Goal: Transaction & Acquisition: Purchase product/service

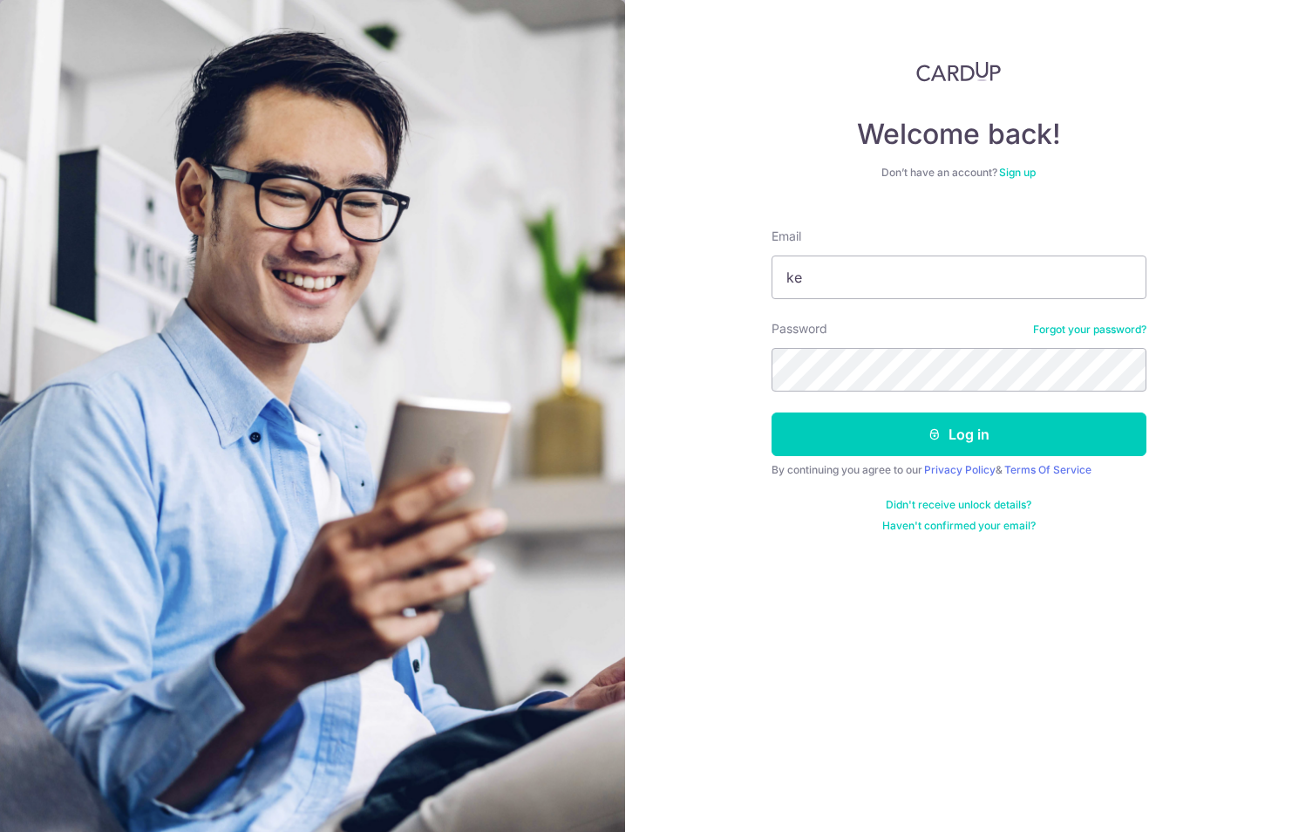
type input "k"
type input "jeffhsyeo@gmail.com"
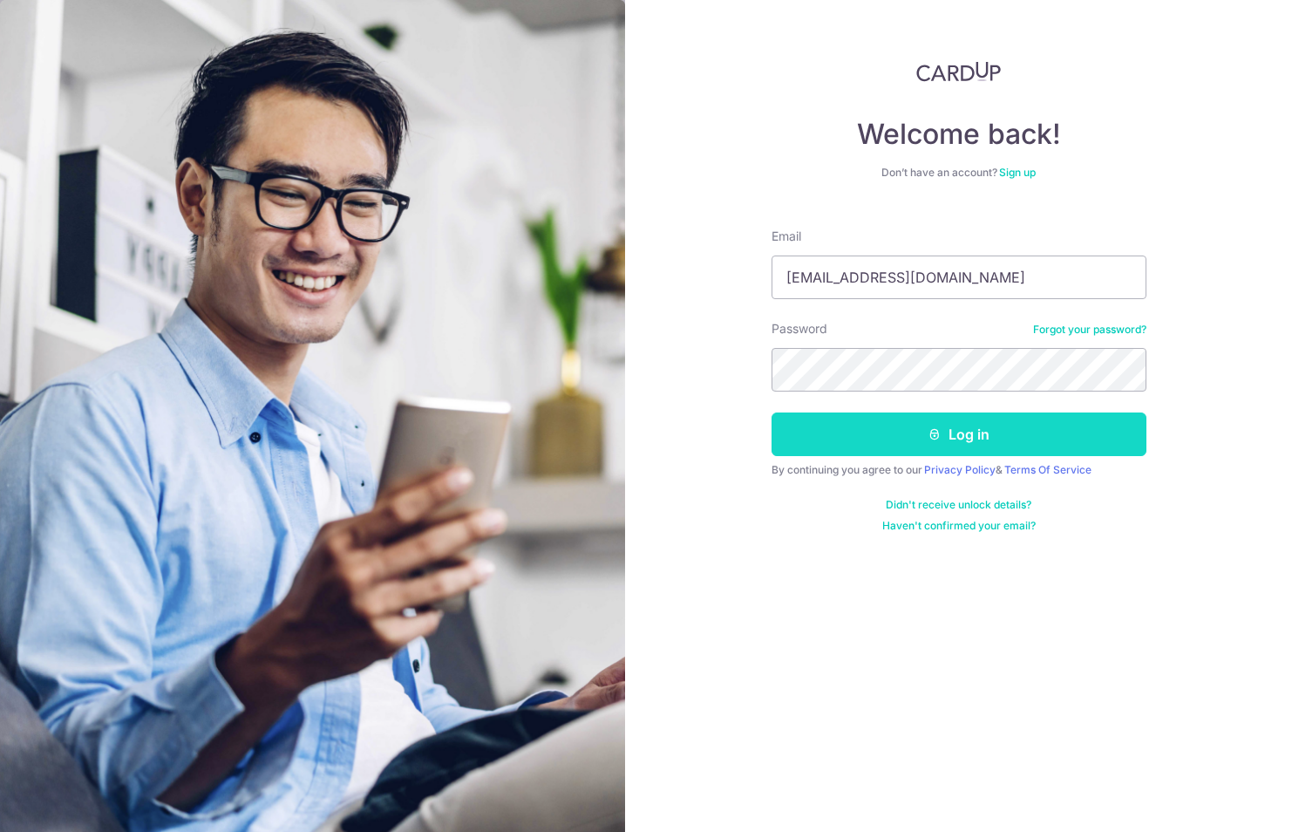
click at [859, 417] on button "Log in" at bounding box center [959, 434] width 375 height 44
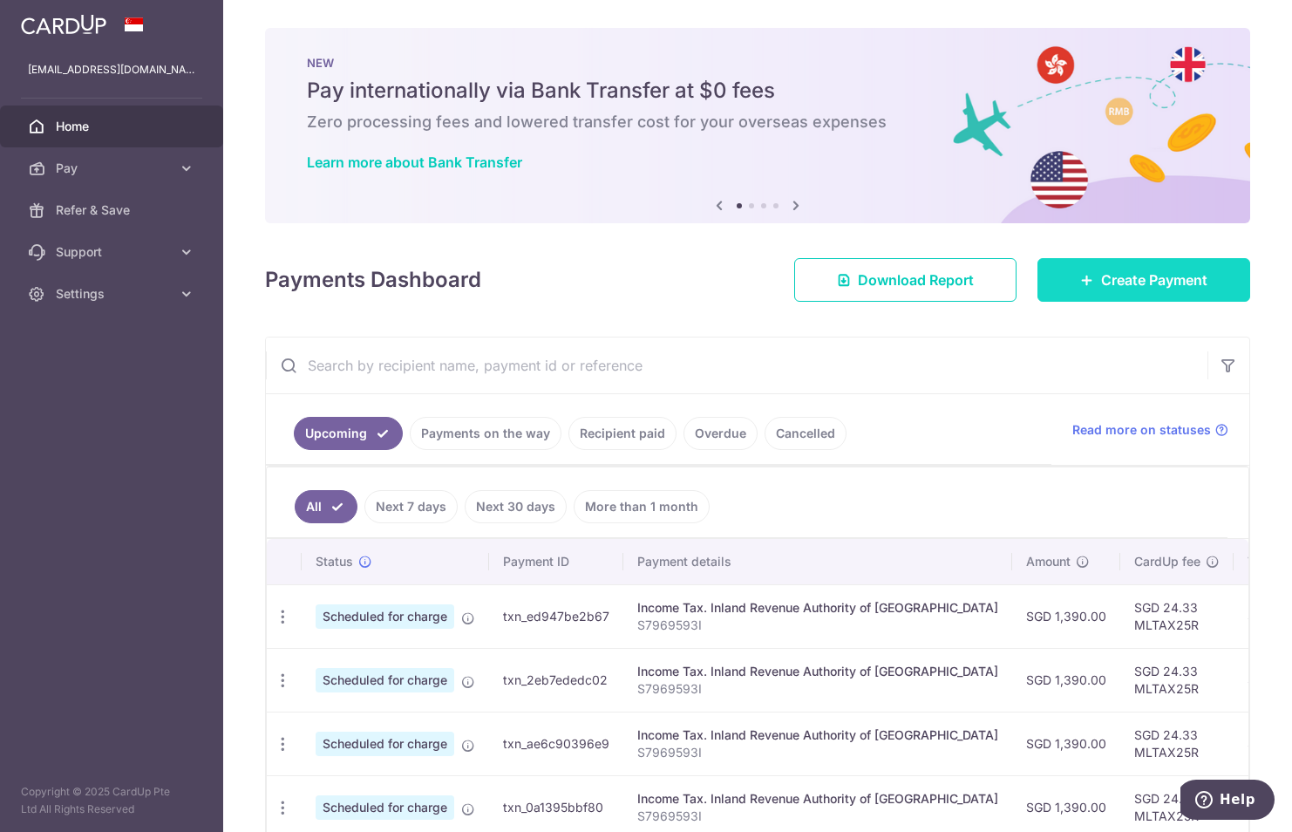
click at [1131, 283] on span "Create Payment" at bounding box center [1154, 279] width 106 height 21
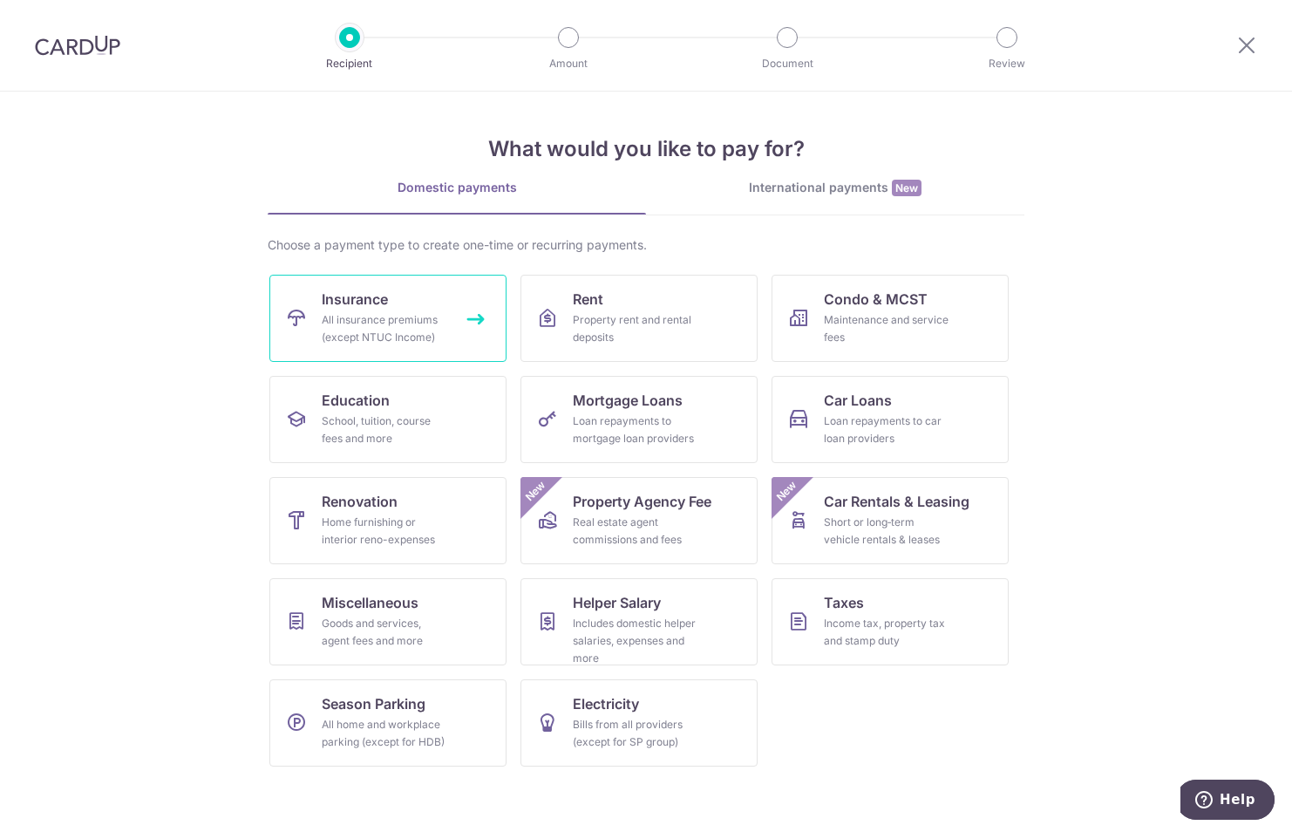
click at [371, 317] on div "All insurance premiums (except NTUC Income)" at bounding box center [385, 328] width 126 height 35
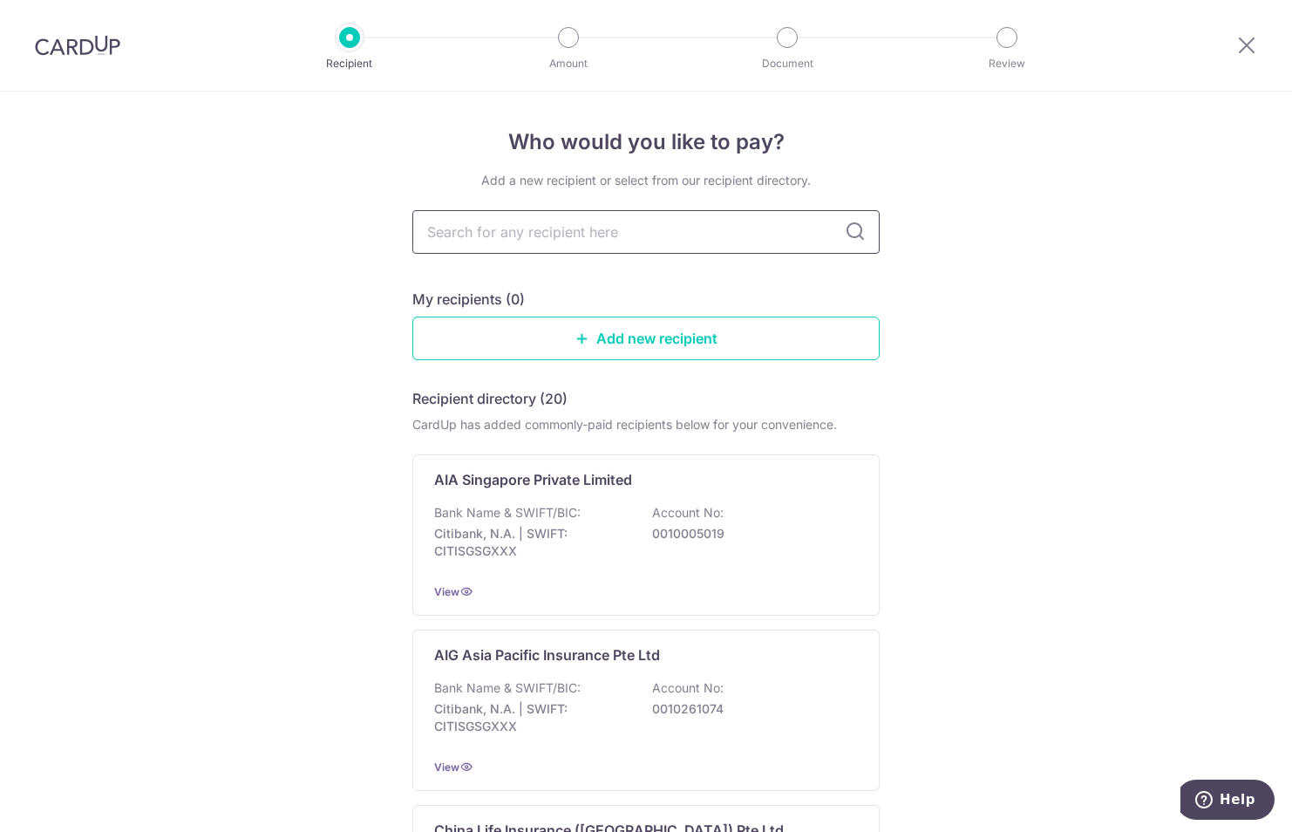
click at [612, 227] on input "text" at bounding box center [645, 232] width 467 height 44
type input "manulif"
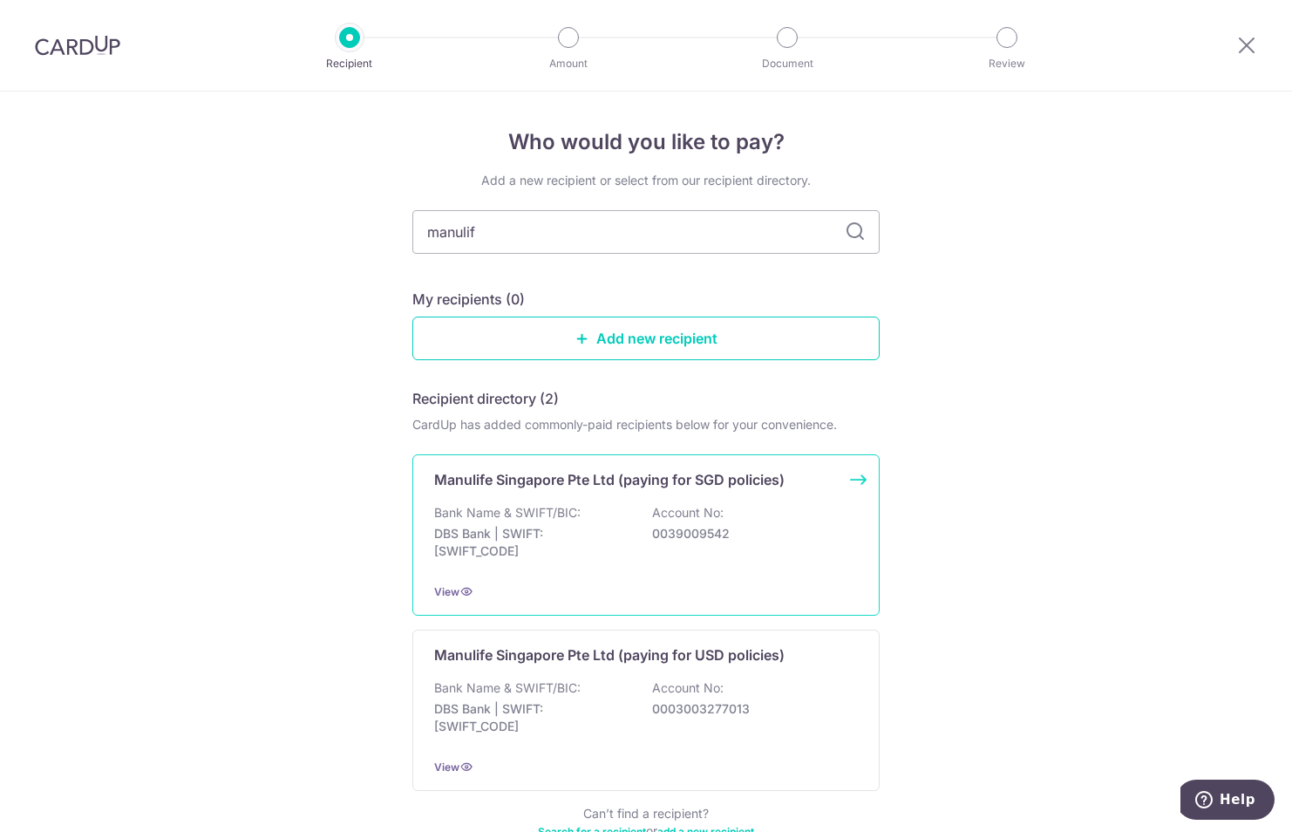
click at [595, 507] on div "Bank Name & SWIFT/BIC: DBS Bank | SWIFT: DBSSSGSGXXX Account No: 0039009542" at bounding box center [646, 536] width 424 height 65
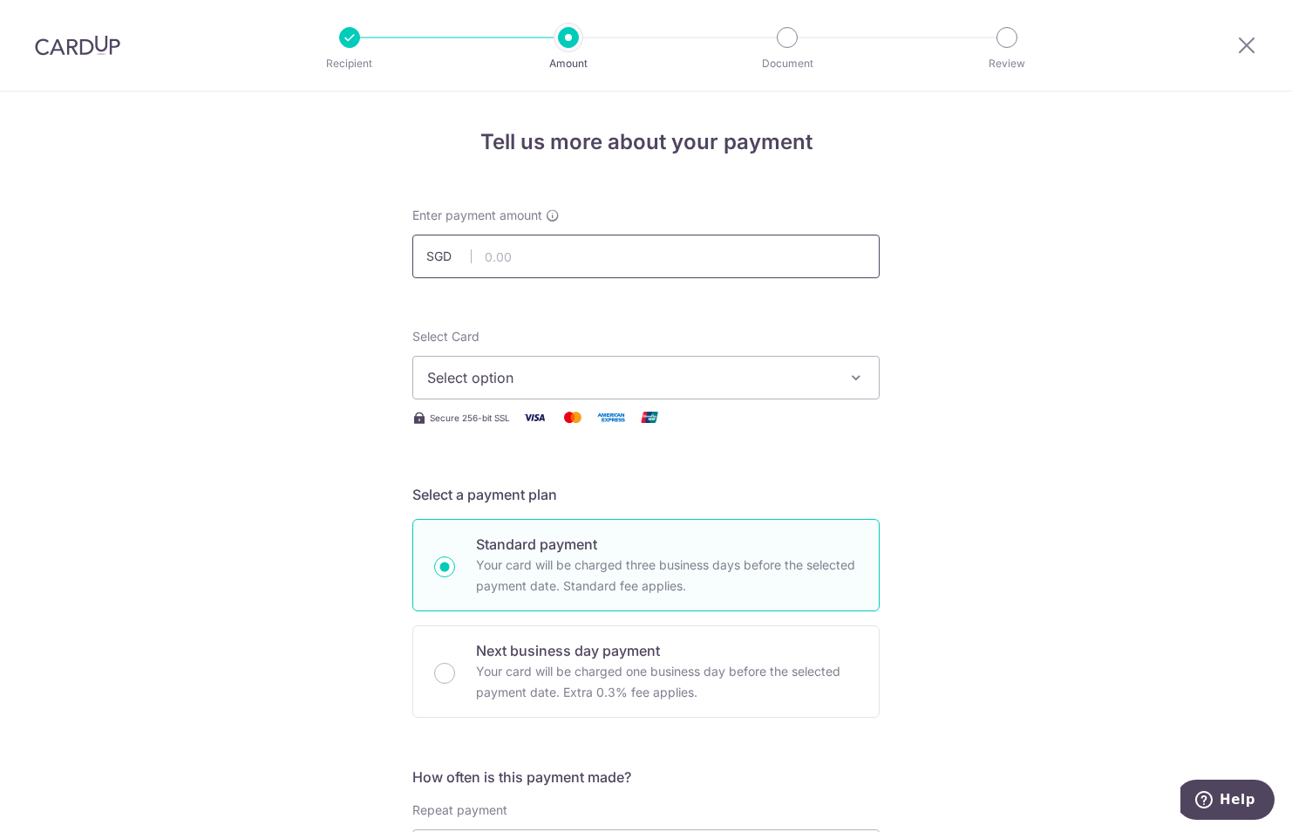
click at [610, 255] on input "text" at bounding box center [645, 257] width 467 height 44
type input "1,000.00"
click at [517, 373] on span "Select option" at bounding box center [630, 377] width 406 height 21
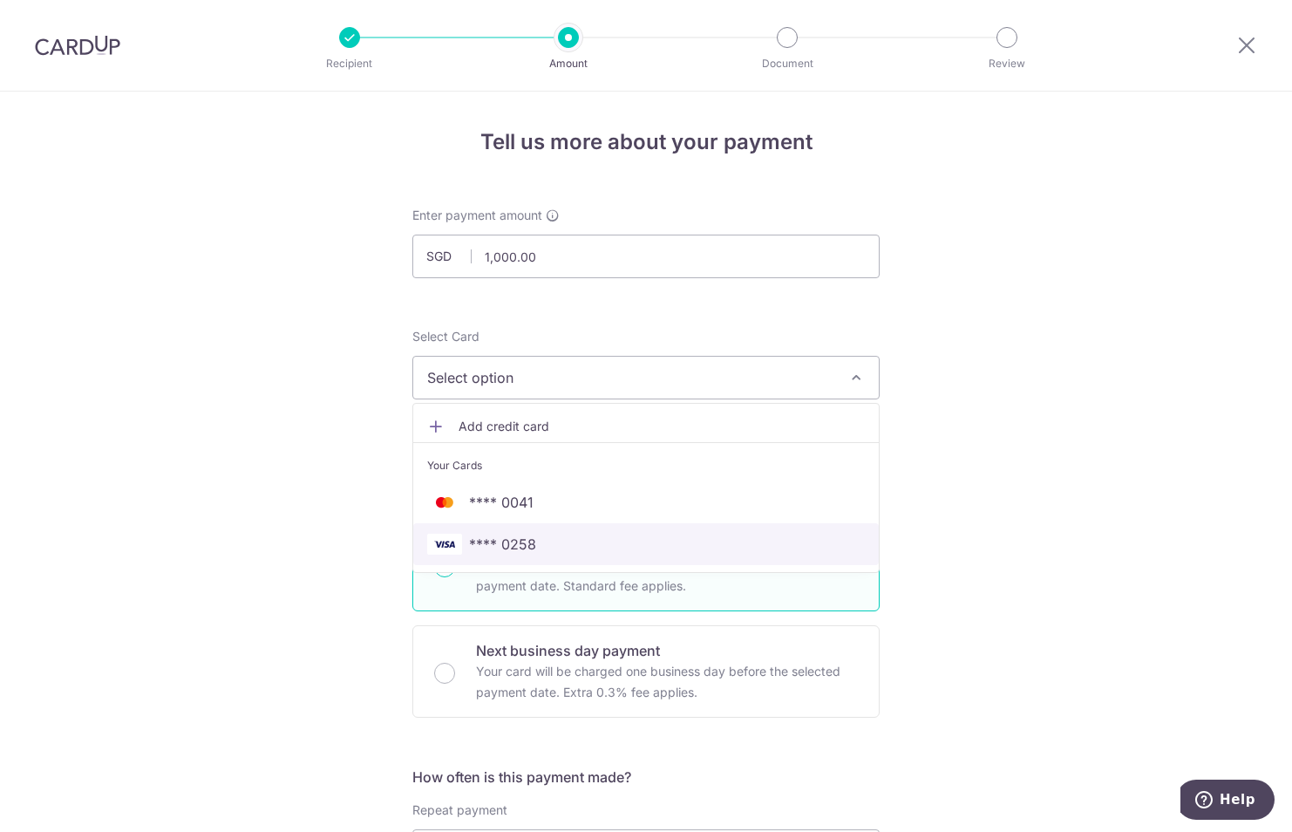
click at [518, 543] on span "**** 0258" at bounding box center [502, 544] width 67 height 21
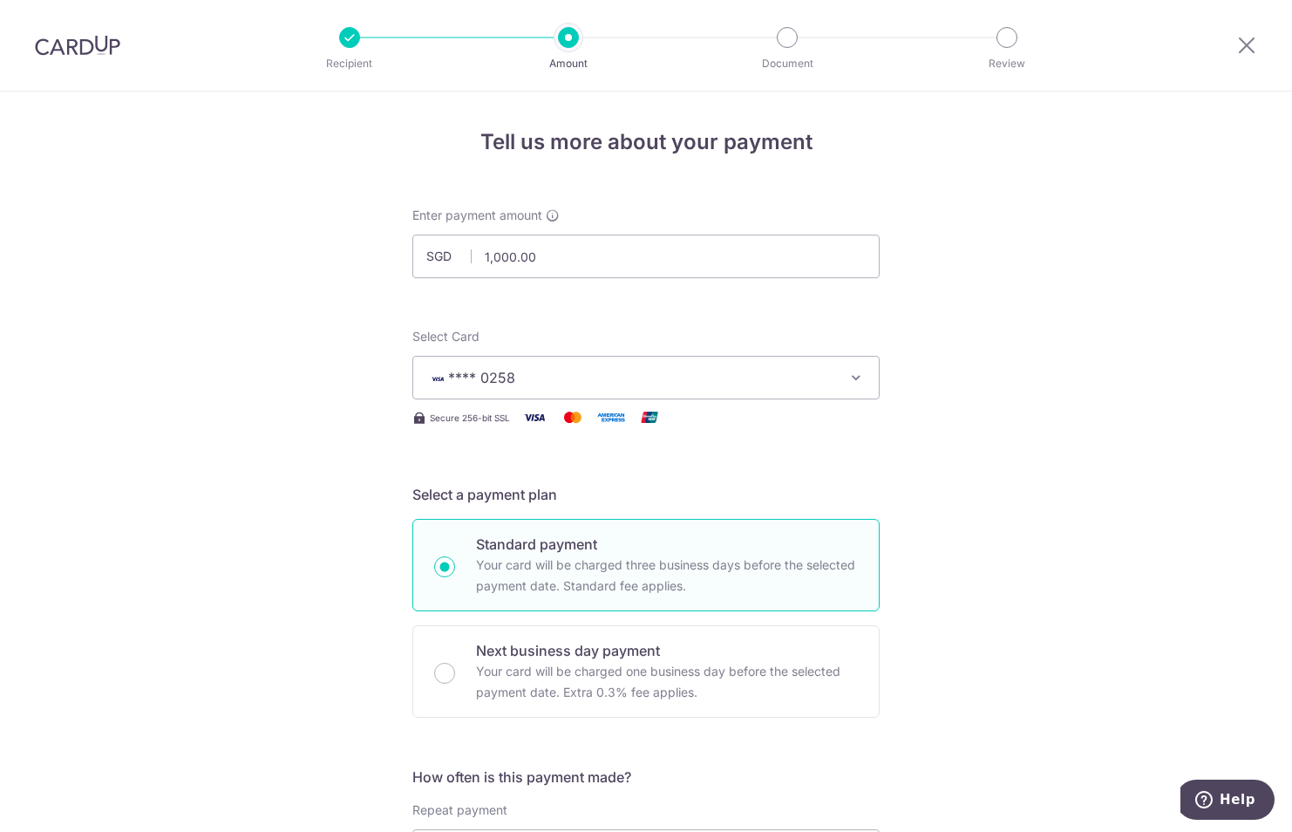
click at [552, 371] on span "**** 0258" at bounding box center [630, 377] width 406 height 21
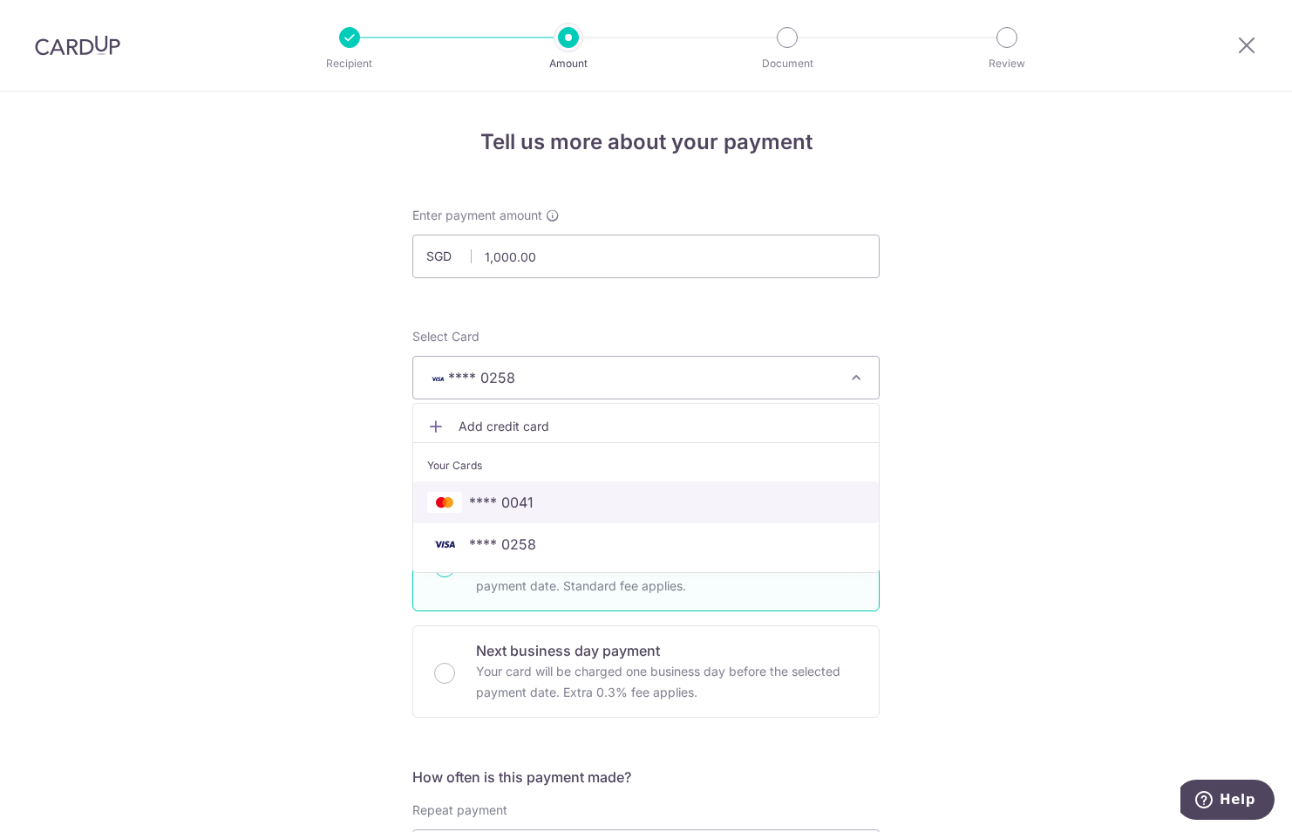
click at [550, 501] on span "**** 0041" at bounding box center [646, 502] width 438 height 21
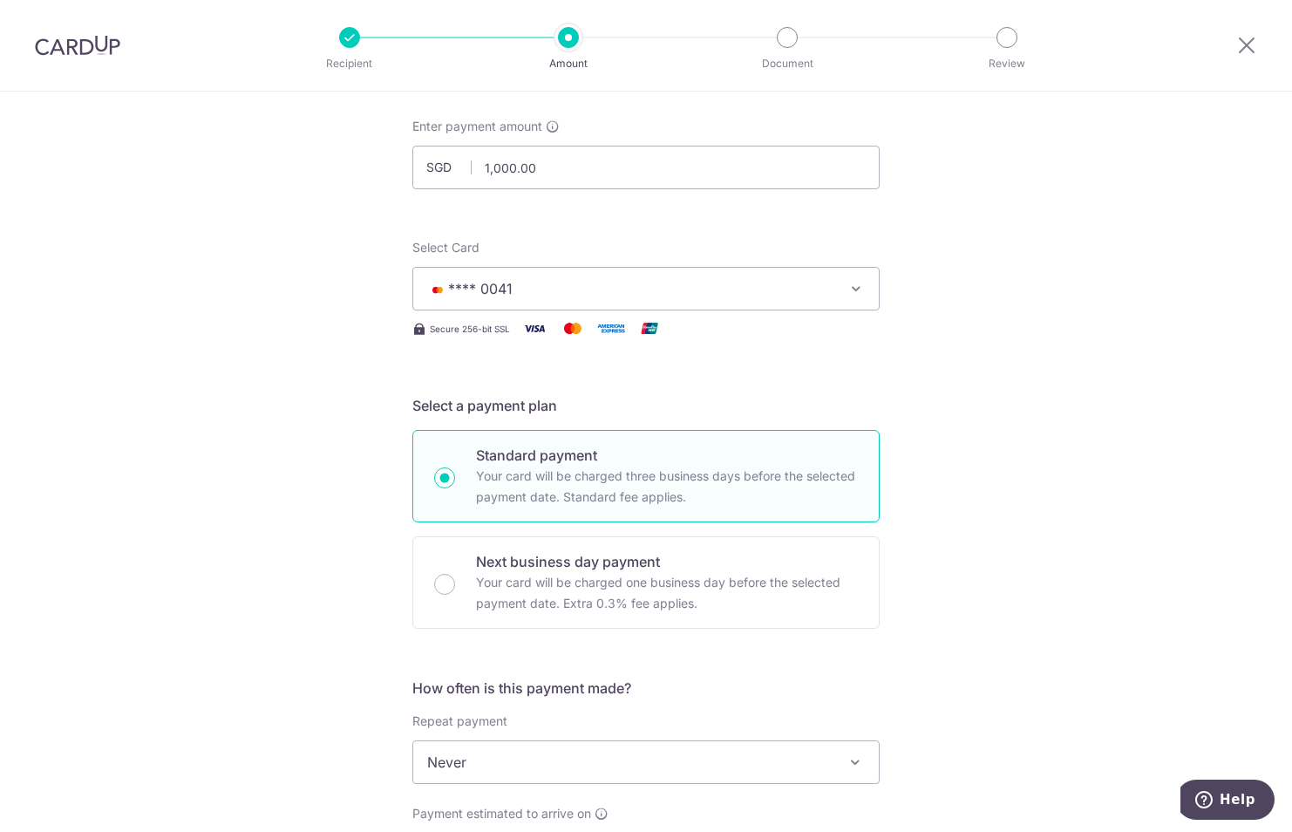
scroll to position [90, 0]
click at [535, 766] on span "Never" at bounding box center [646, 761] width 466 height 42
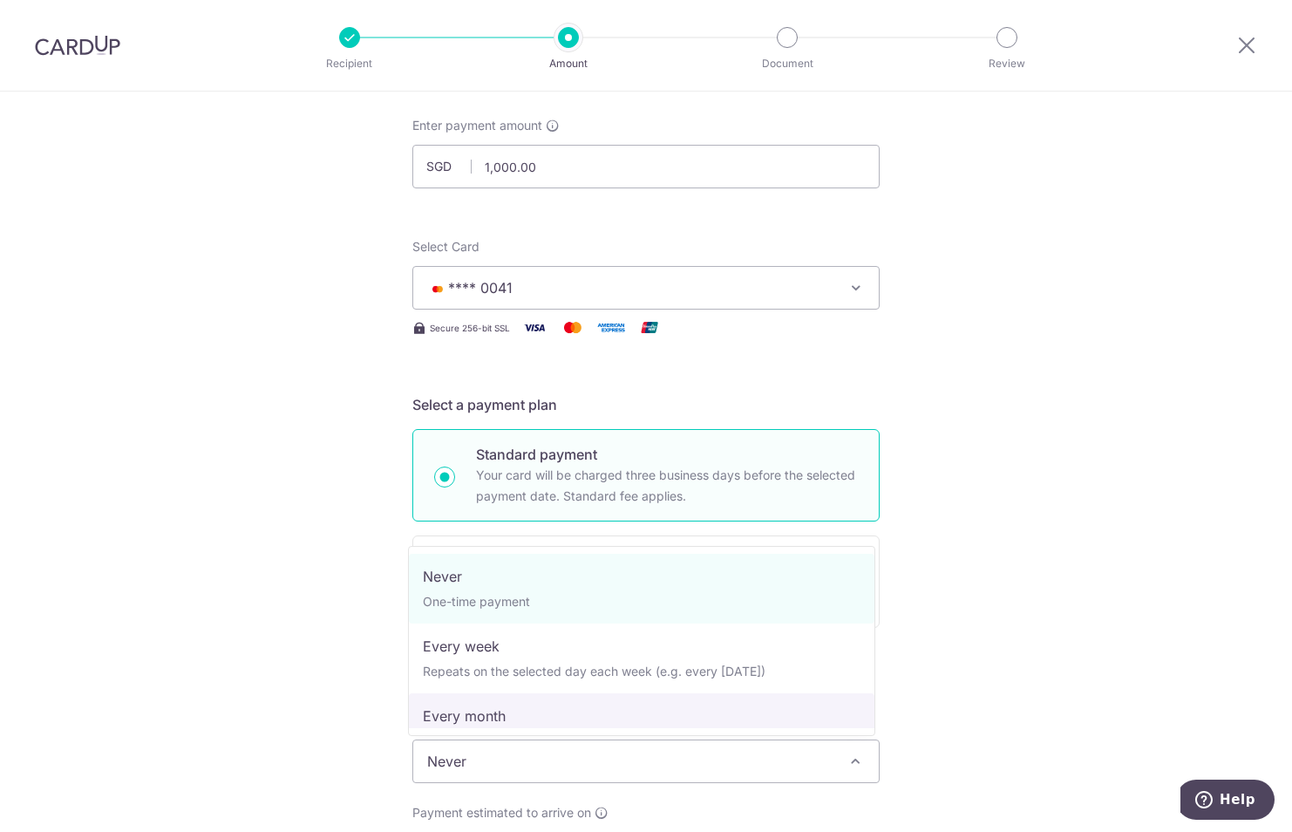
select select "3"
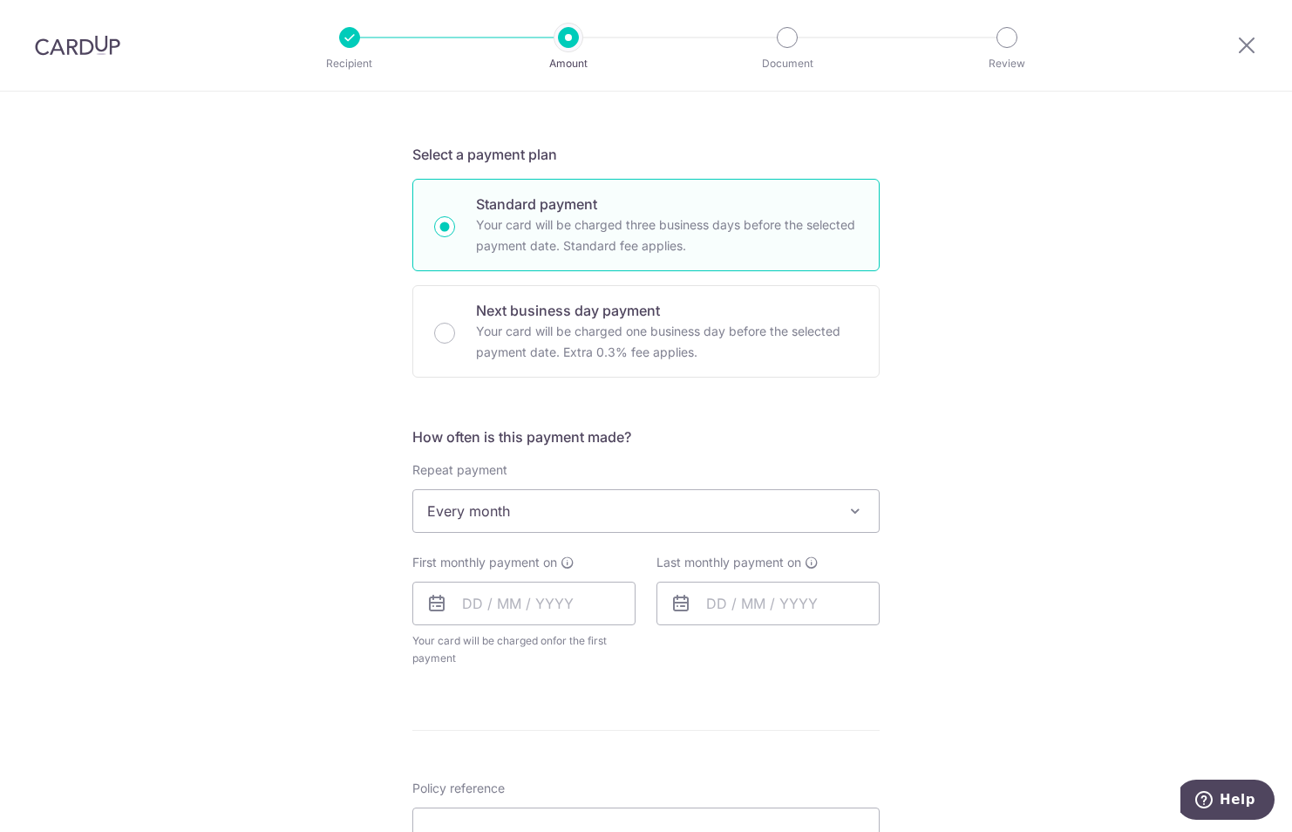
scroll to position [378, 0]
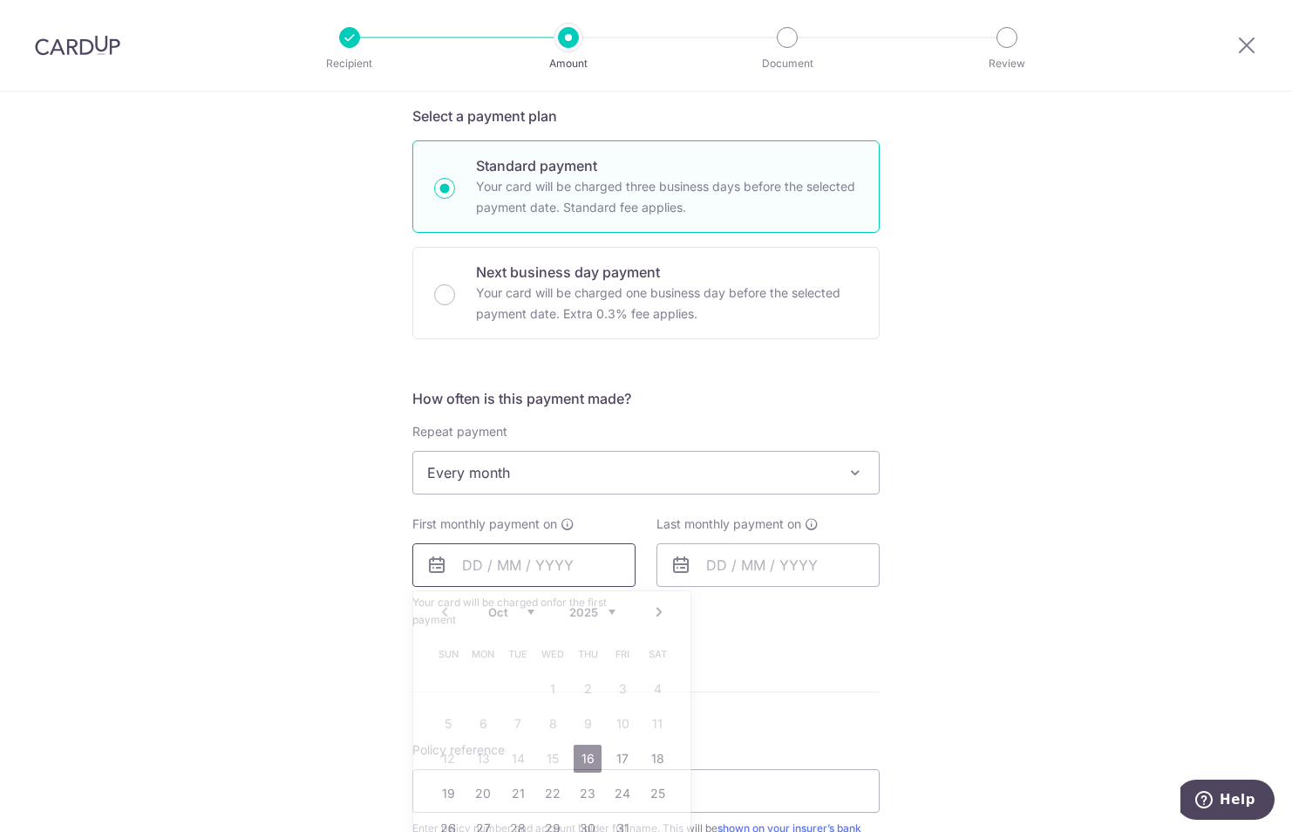
click at [573, 573] on input "text" at bounding box center [523, 565] width 223 height 44
click at [585, 757] on link "16" at bounding box center [588, 759] width 28 height 28
type input "[DATE]"
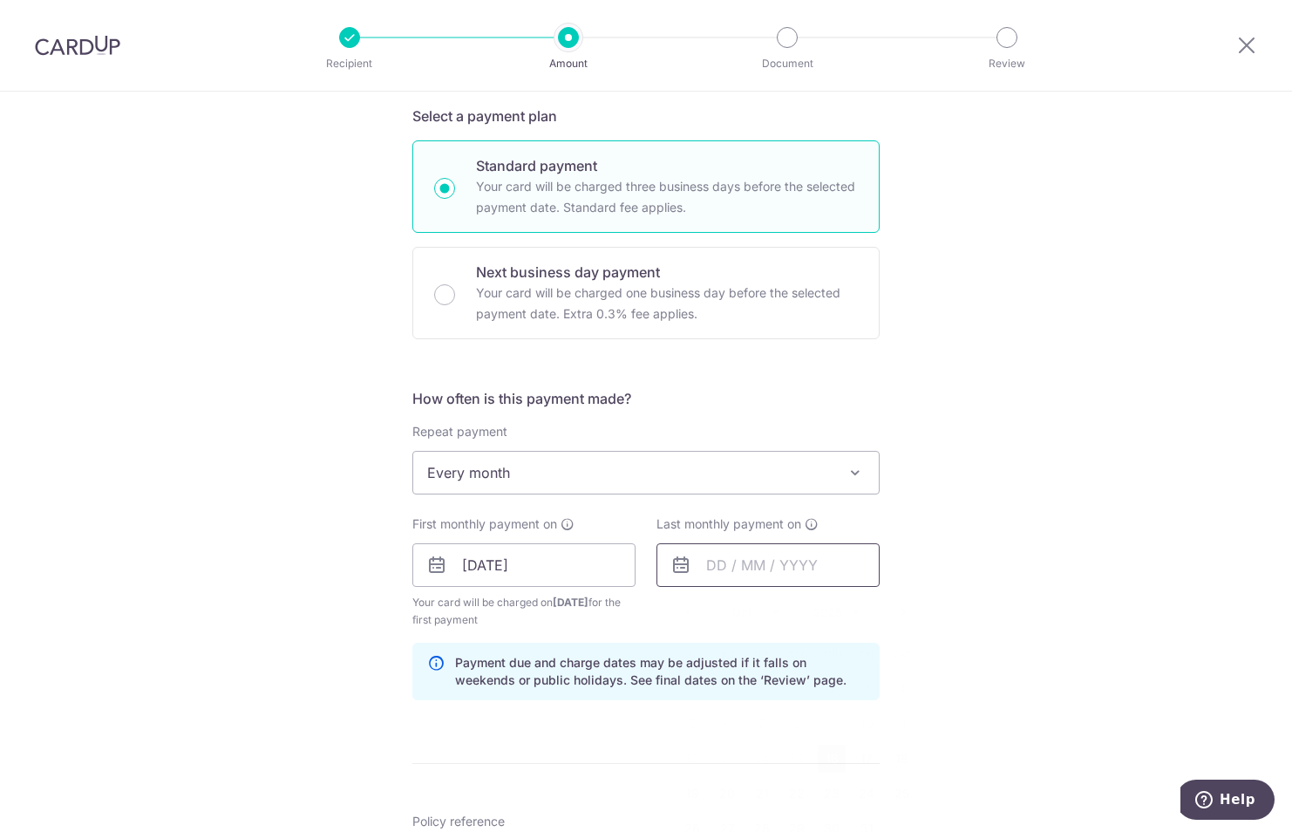
click at [759, 558] on input "text" at bounding box center [768, 565] width 223 height 44
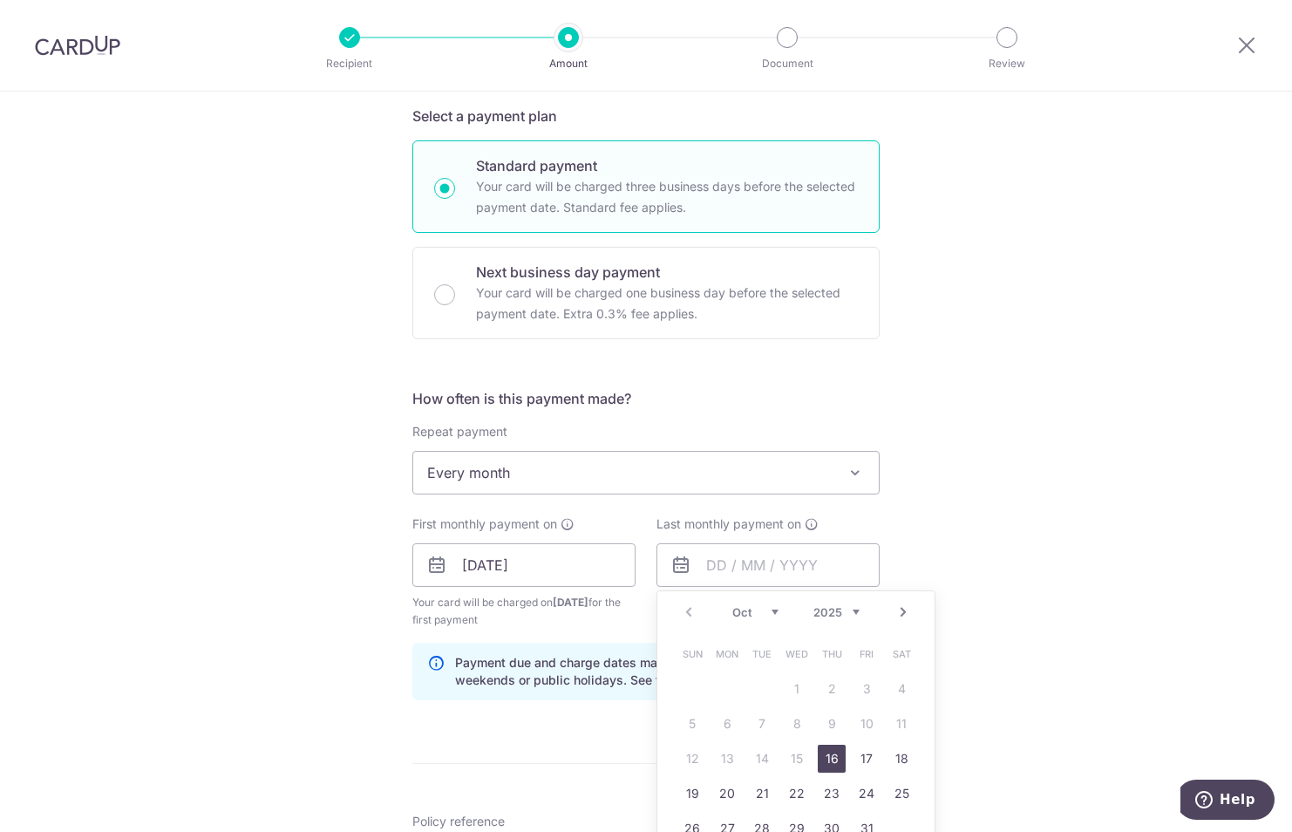
click at [895, 606] on link "Next" at bounding box center [903, 612] width 21 height 21
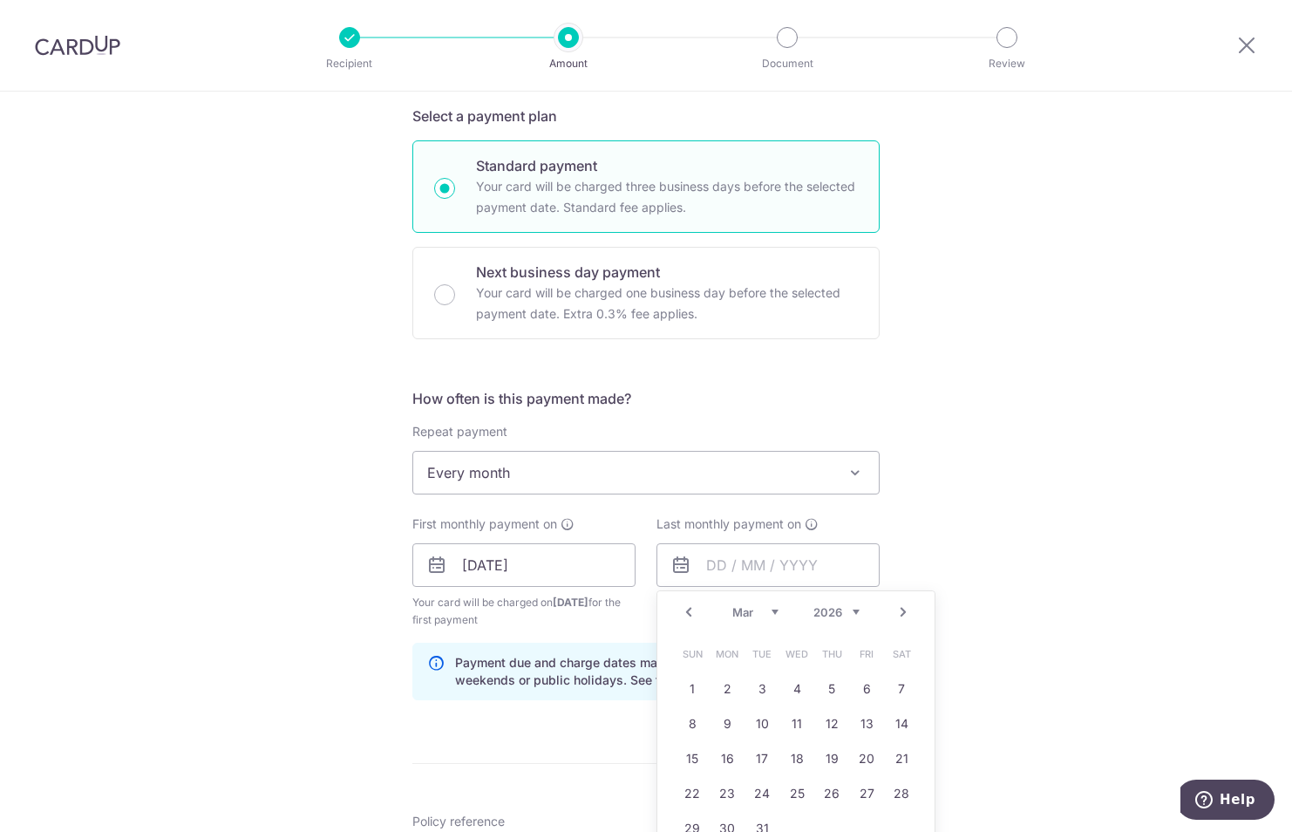
click at [895, 606] on link "Next" at bounding box center [903, 612] width 21 height 21
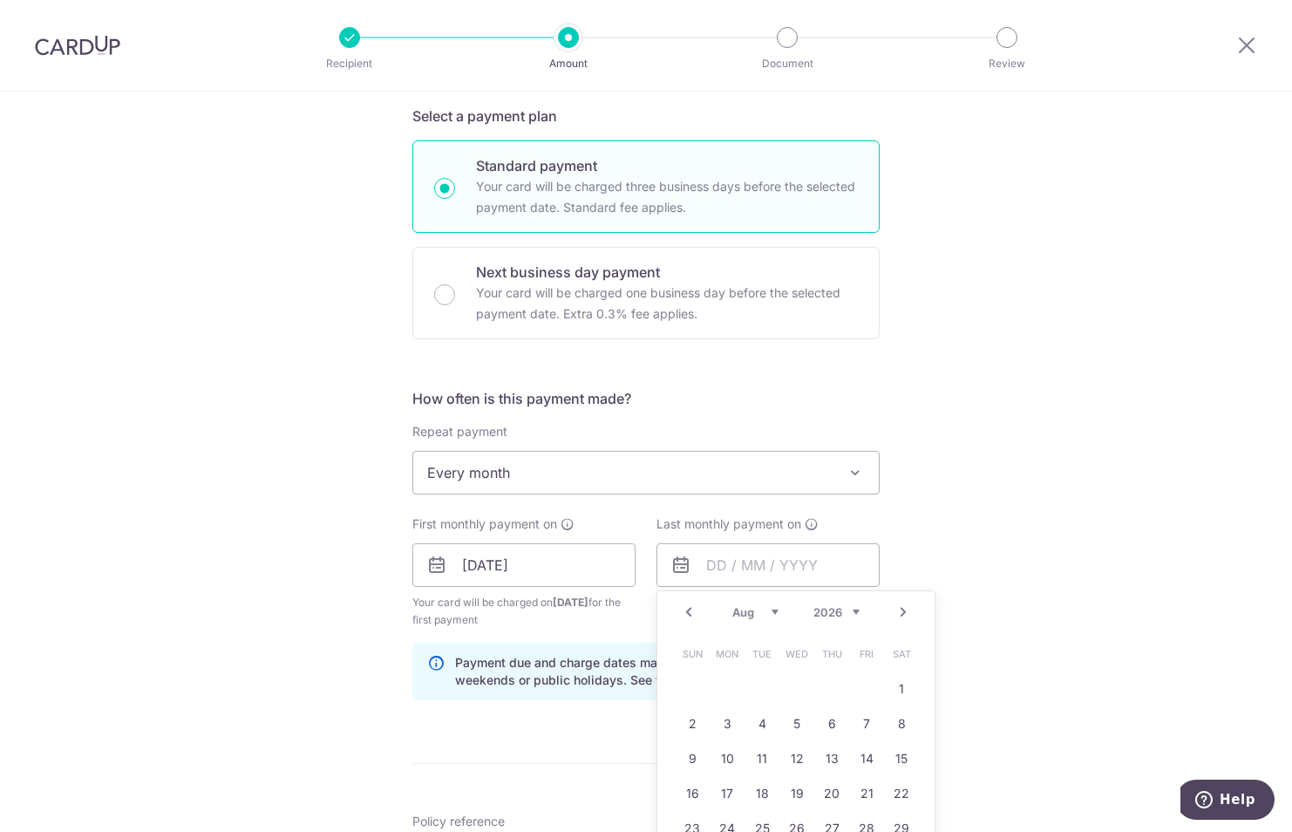
click at [895, 606] on link "Next" at bounding box center [903, 612] width 21 height 21
click at [872, 767] on link "16" at bounding box center [867, 759] width 28 height 28
type input "16/10/2026"
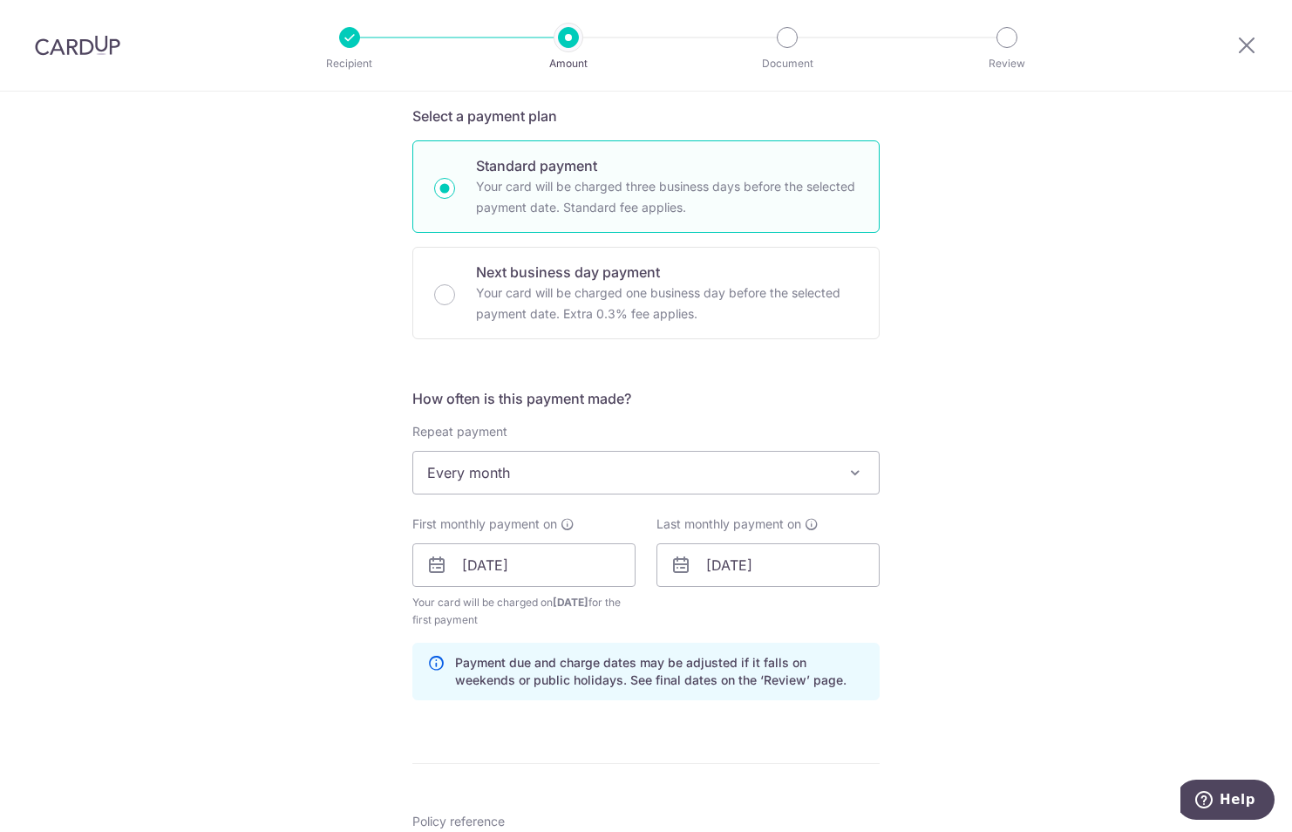
click at [958, 705] on div "Tell us more about your payment Enter payment amount SGD 1,000.00 1000.00 Selec…" at bounding box center [646, 546] width 1292 height 1666
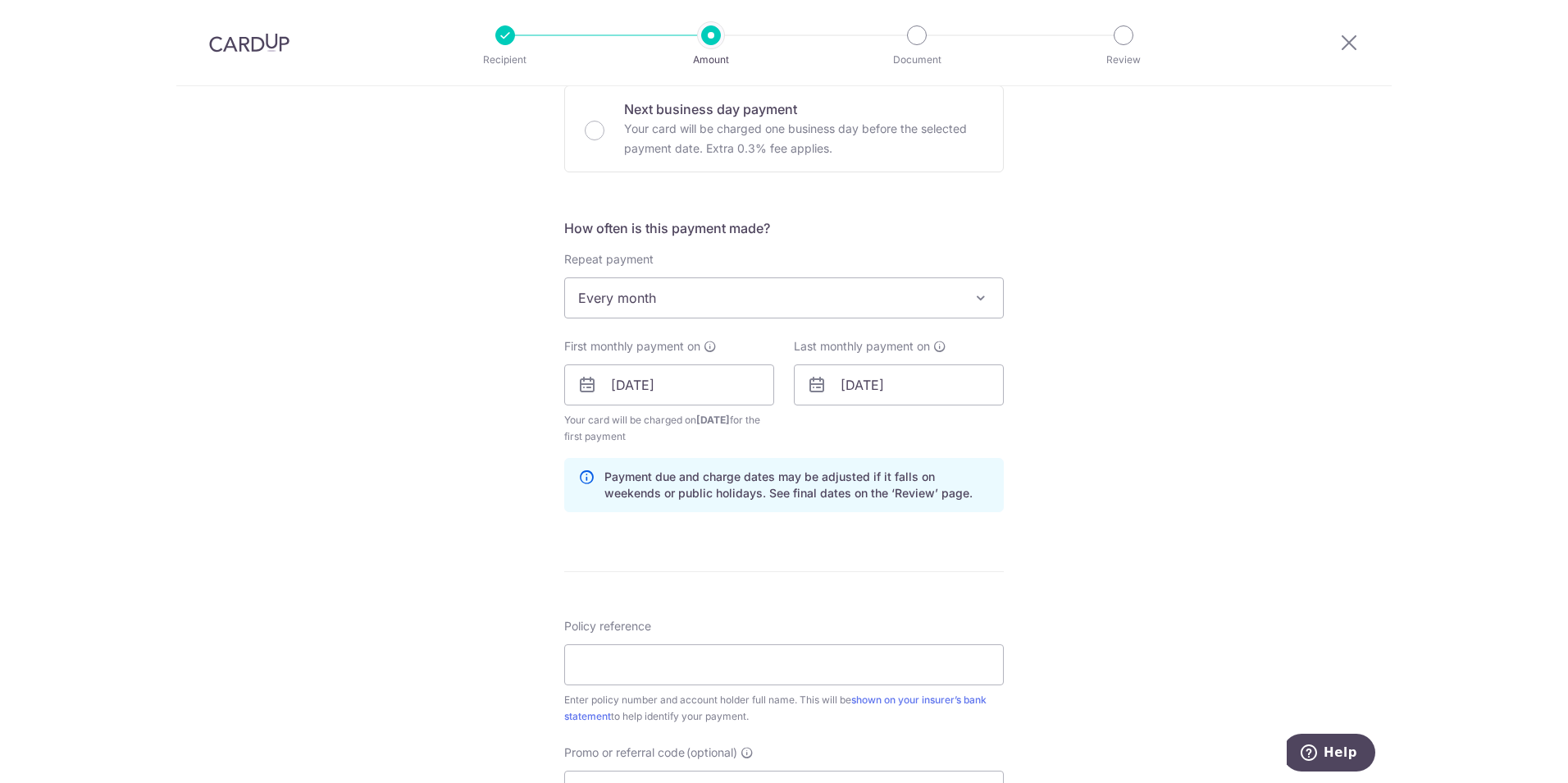
scroll to position [522, 0]
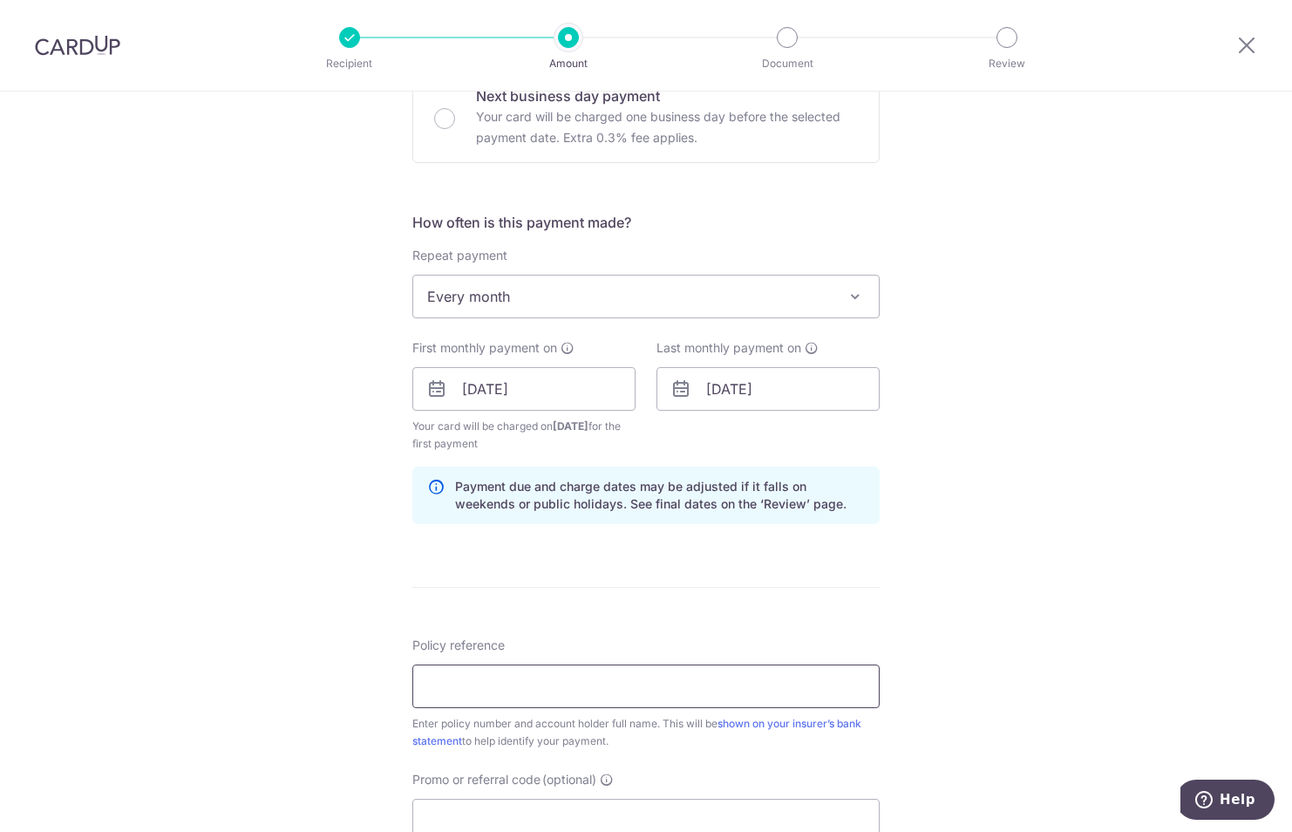
click at [641, 688] on input "Policy reference" at bounding box center [645, 686] width 467 height 44
click at [973, 499] on div "Tell us more about your payment Enter payment amount SGD 1,000.00 1000.00 Selec…" at bounding box center [646, 370] width 1292 height 1666
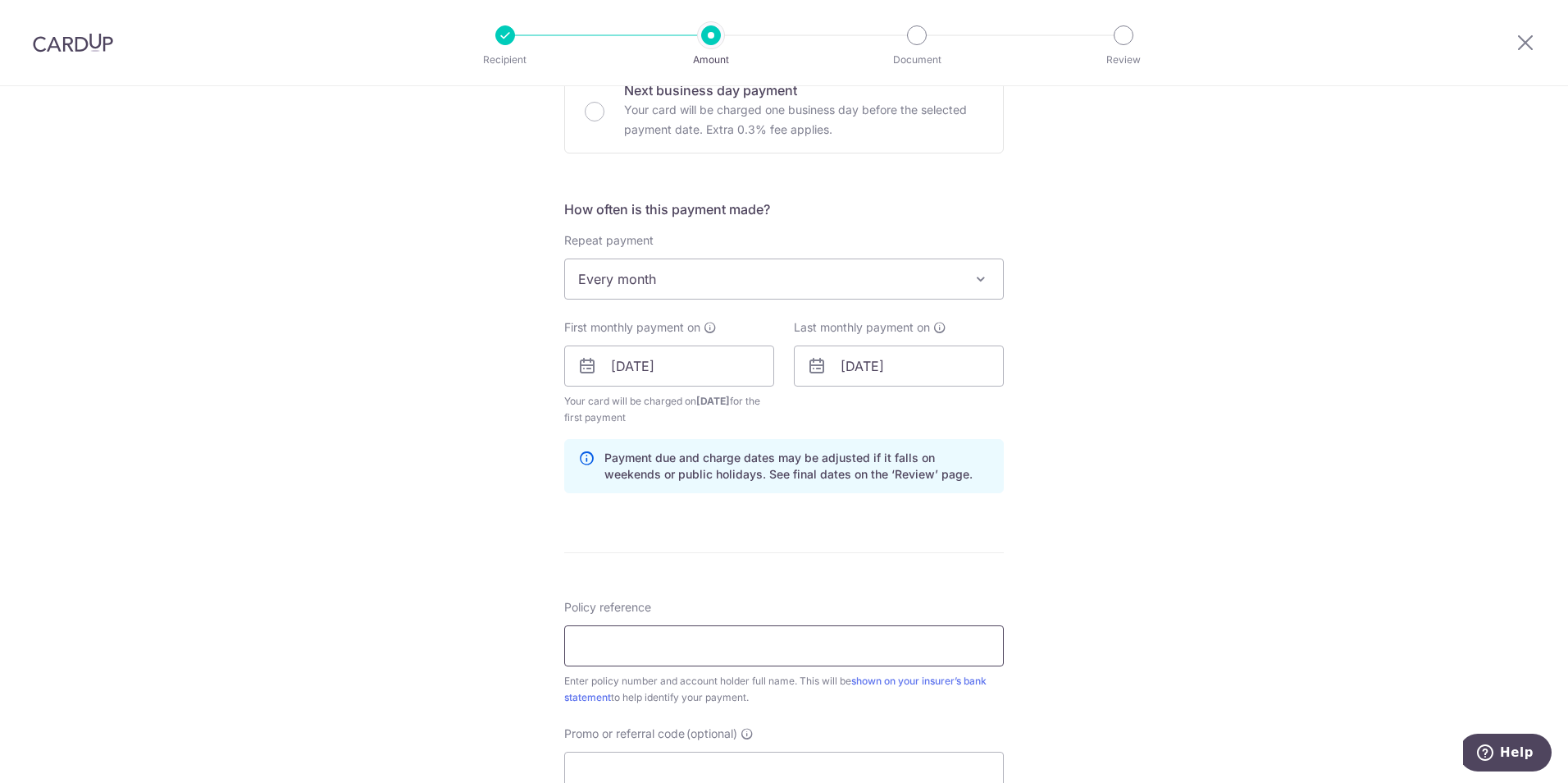
click at [615, 663] on input "Policy reference" at bounding box center [784, 646] width 439 height 41
paste input "2450795517"
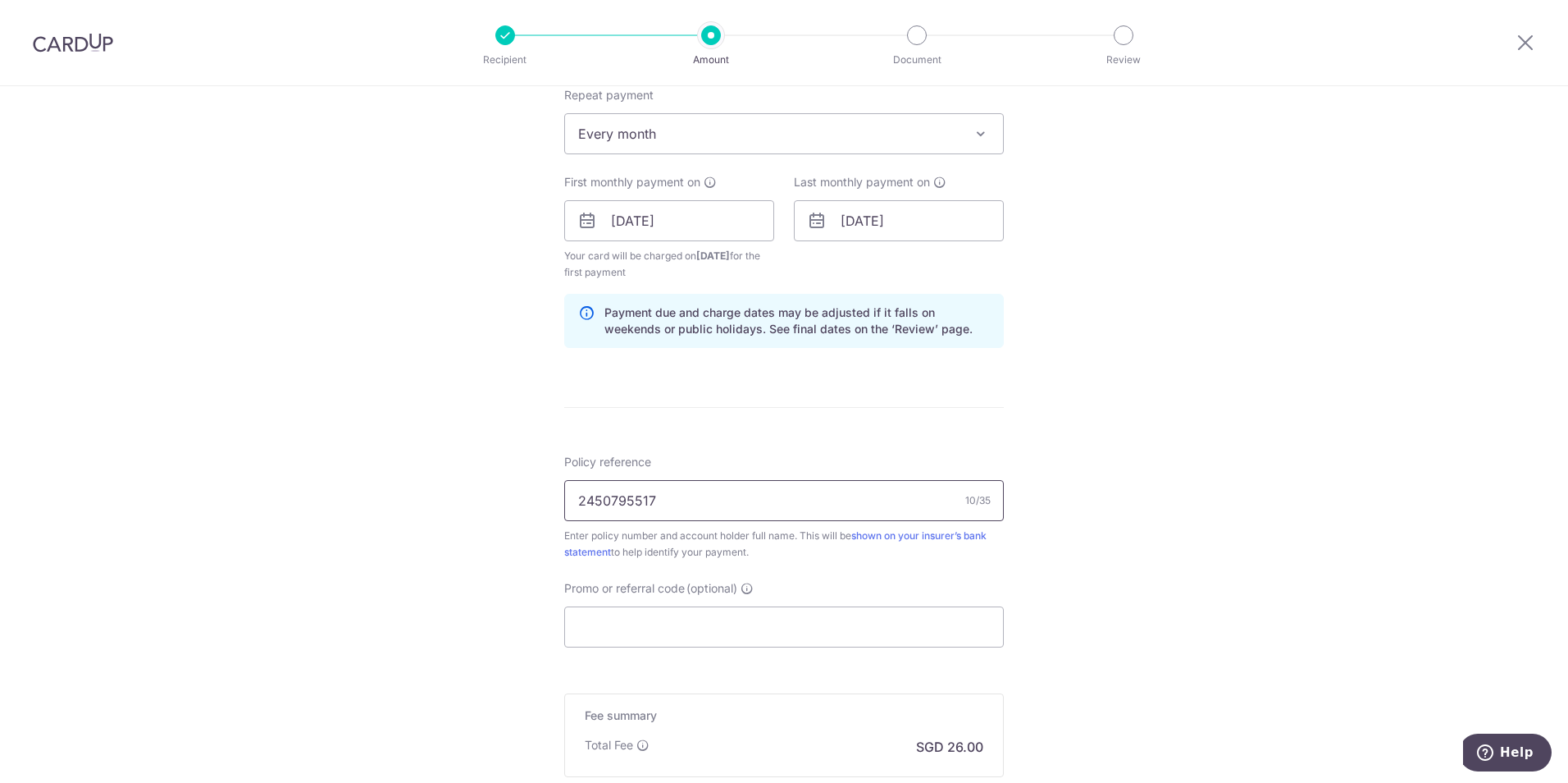
scroll to position [671, 0]
type input "2450795517"
click at [622, 615] on input "Promo or referral code (optional)" at bounding box center [784, 623] width 439 height 41
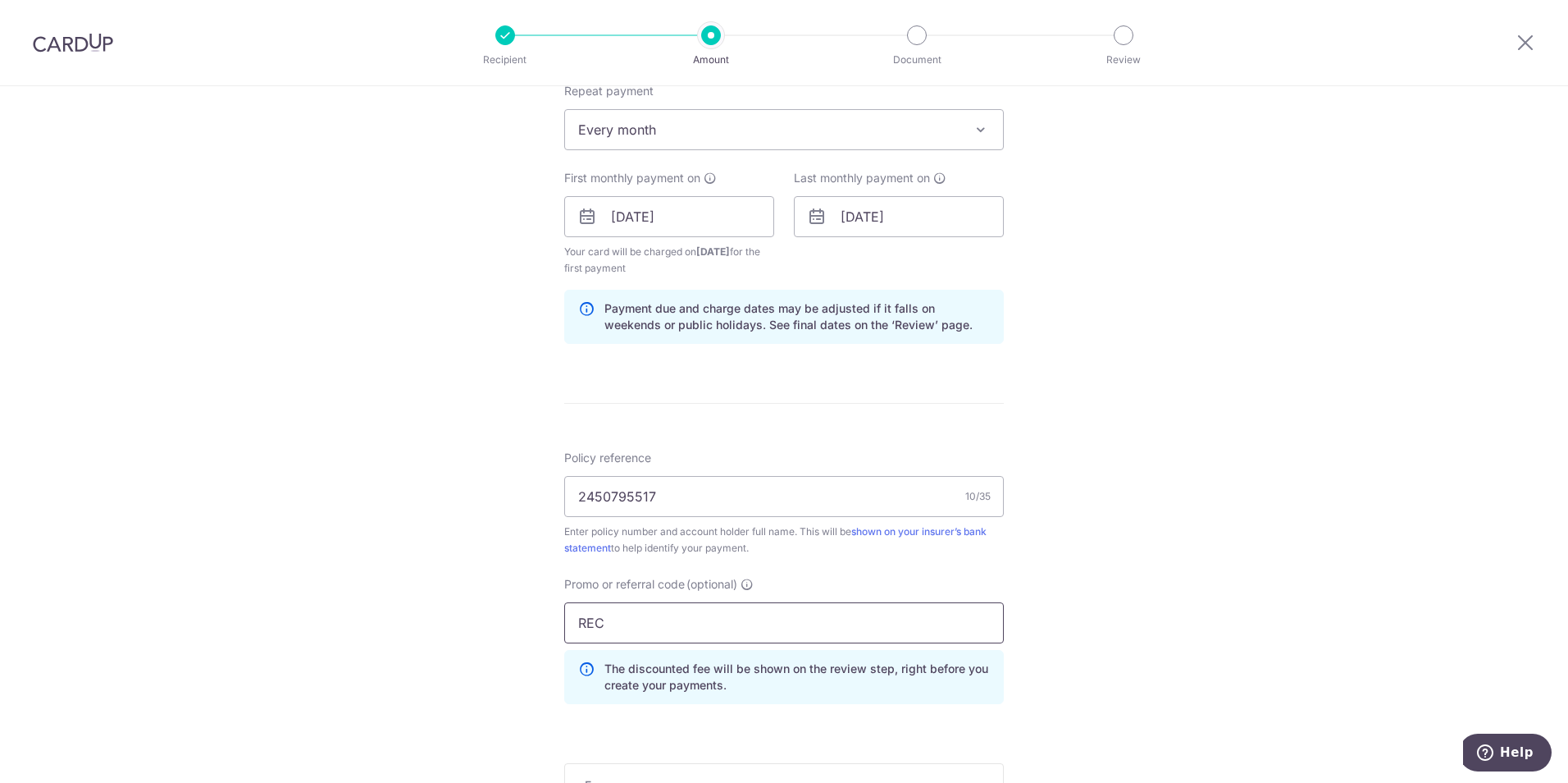
drag, startPoint x: 638, startPoint y: 615, endPoint x: 520, endPoint y: 621, distance: 118.2
click at [520, 621] on div "Tell us more about your payment Enter payment amount SGD 1,000.00 1000.00 Selec…" at bounding box center [784, 235] width 1568 height 1642
paste input "185"
type input "REC185"
click at [465, 534] on div "Tell us more about your payment Enter payment amount SGD 1,000.00 1000.00 Selec…" at bounding box center [784, 235] width 1568 height 1642
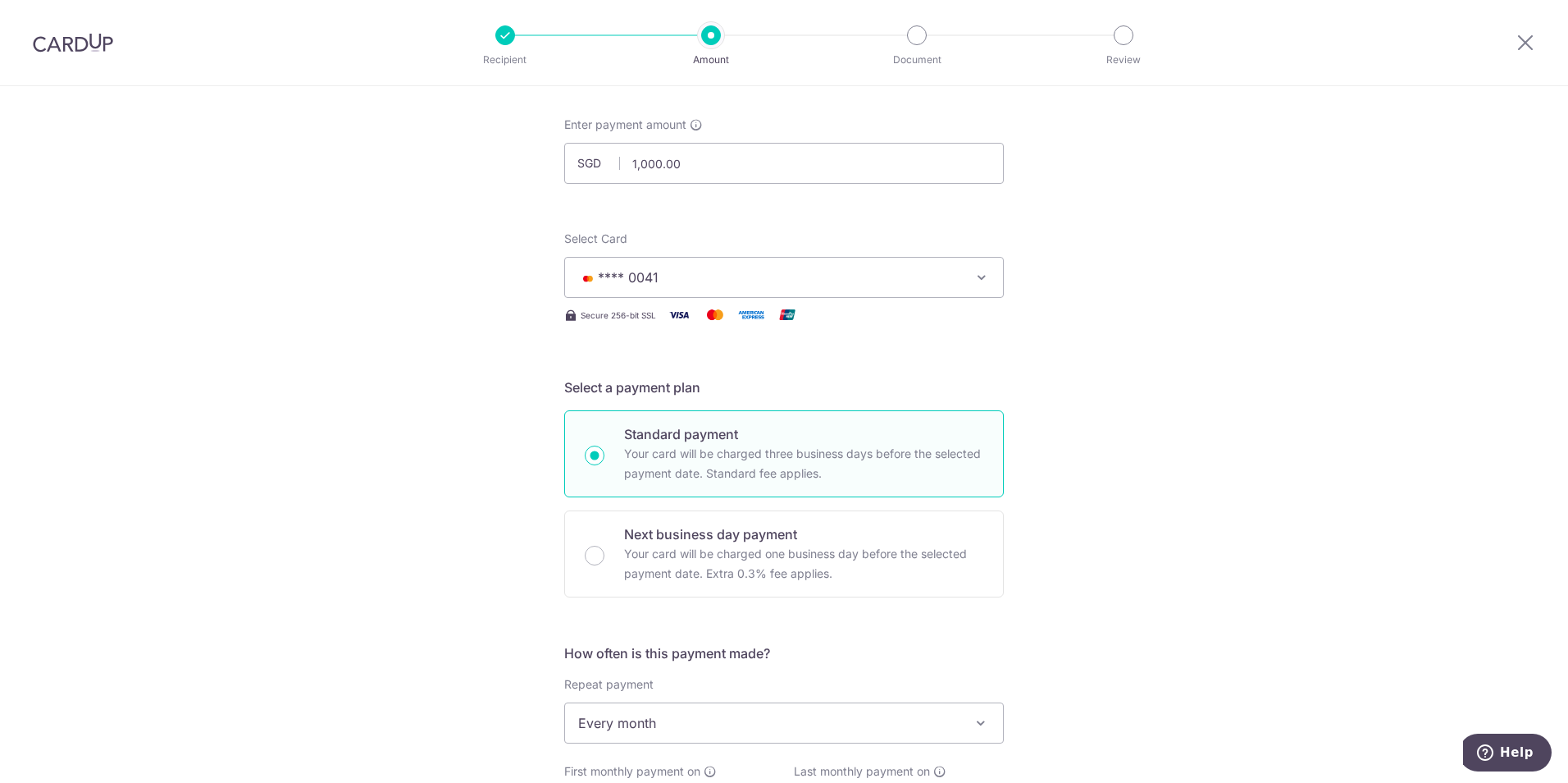
scroll to position [76, 0]
click at [988, 273] on button "**** 0041" at bounding box center [784, 280] width 439 height 41
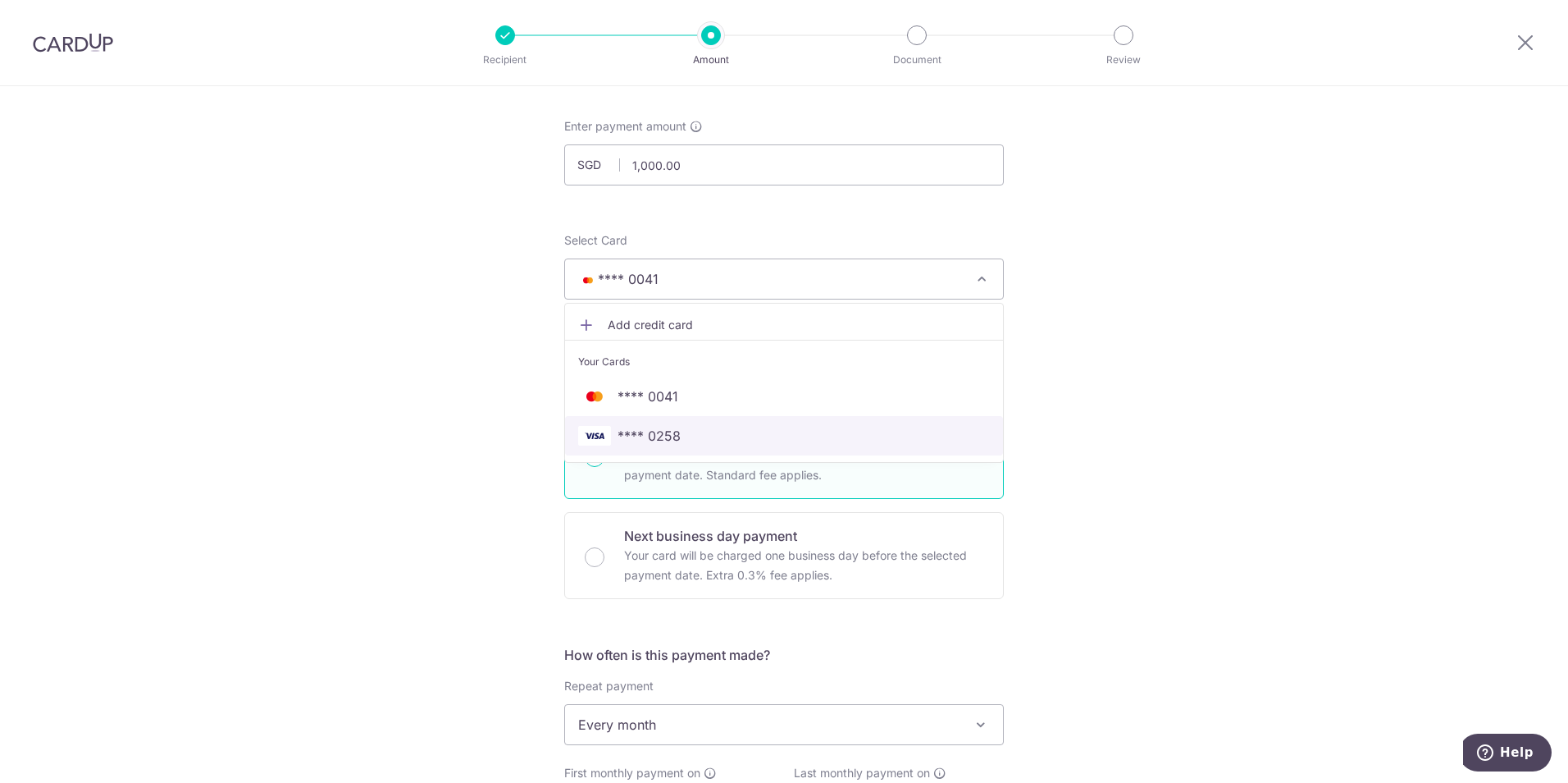
click at [811, 441] on span "**** 0258" at bounding box center [784, 436] width 412 height 20
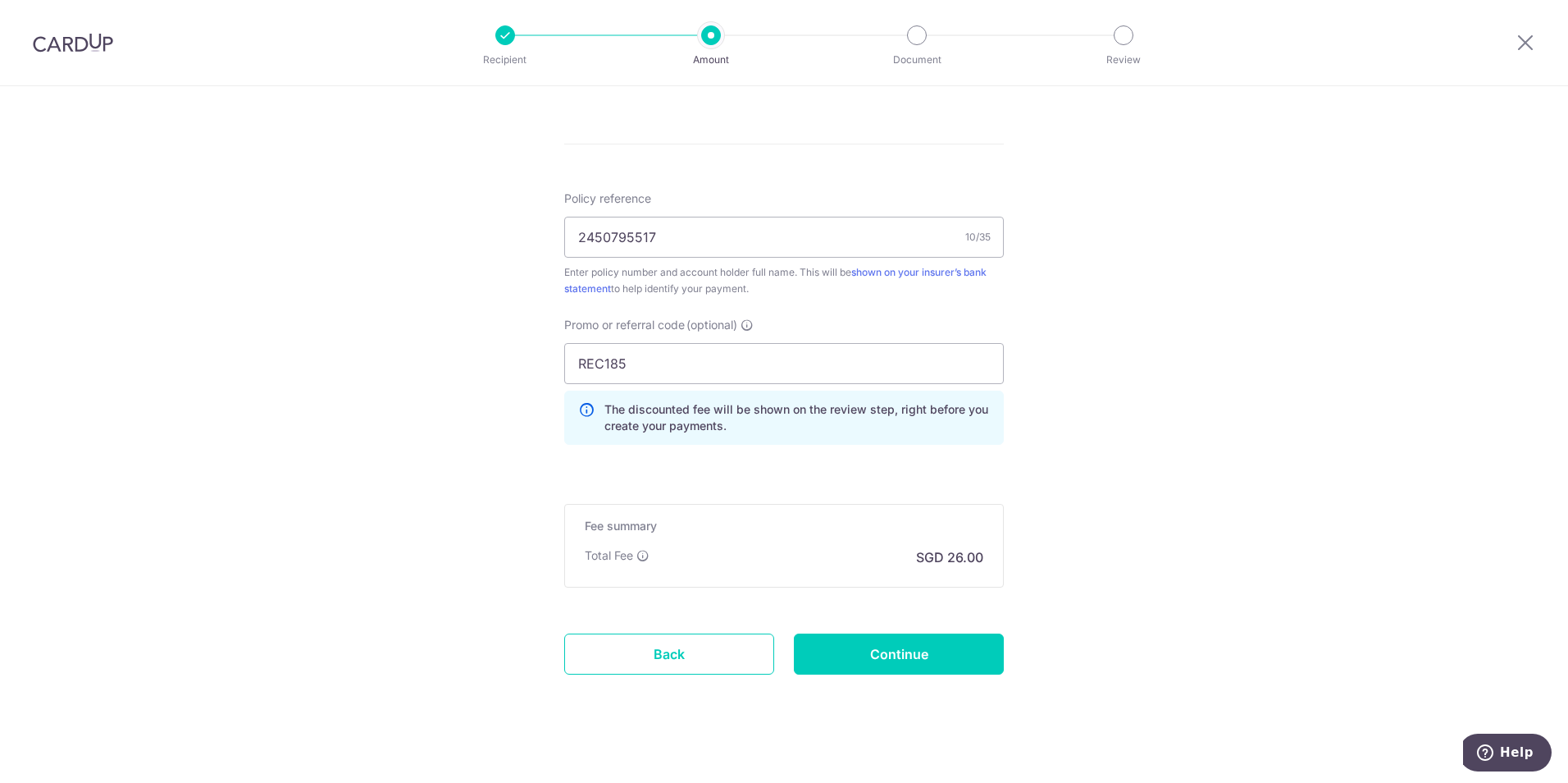
scroll to position [946, 0]
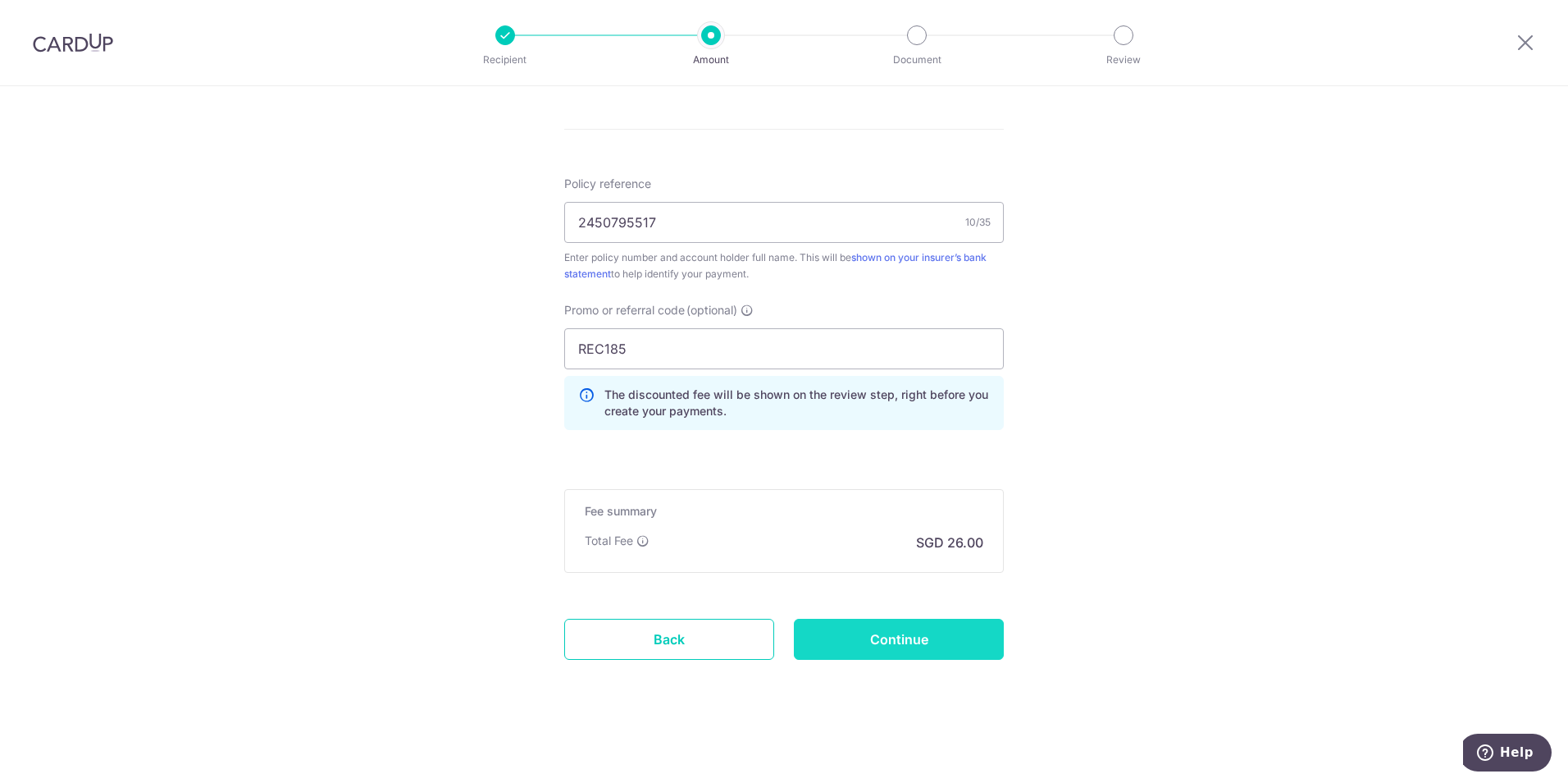
click at [868, 639] on input "Continue" at bounding box center [898, 640] width 210 height 41
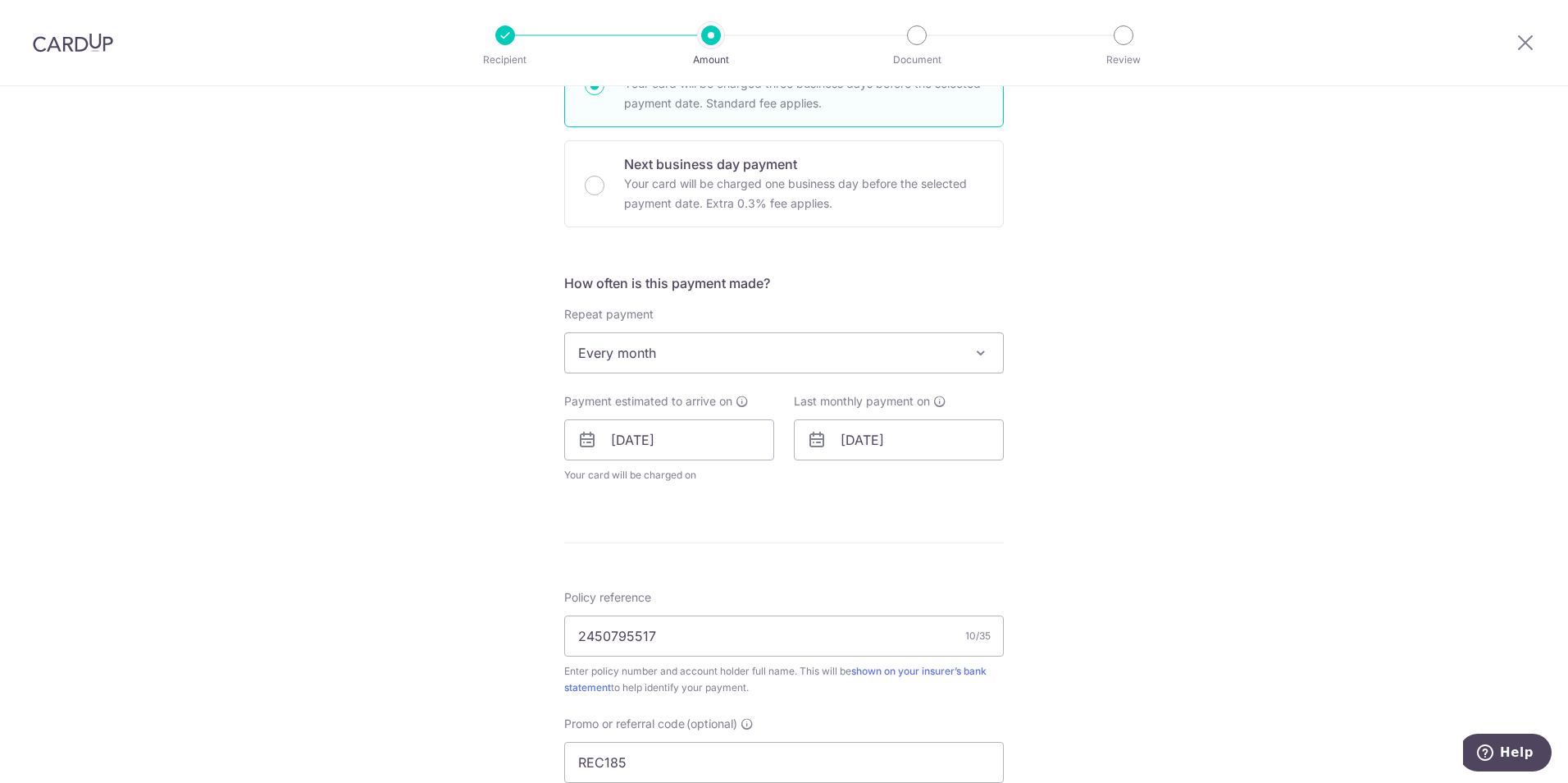
scroll to position [452, 0]
click at [908, 444] on input "[DATE]" at bounding box center [898, 436] width 210 height 41
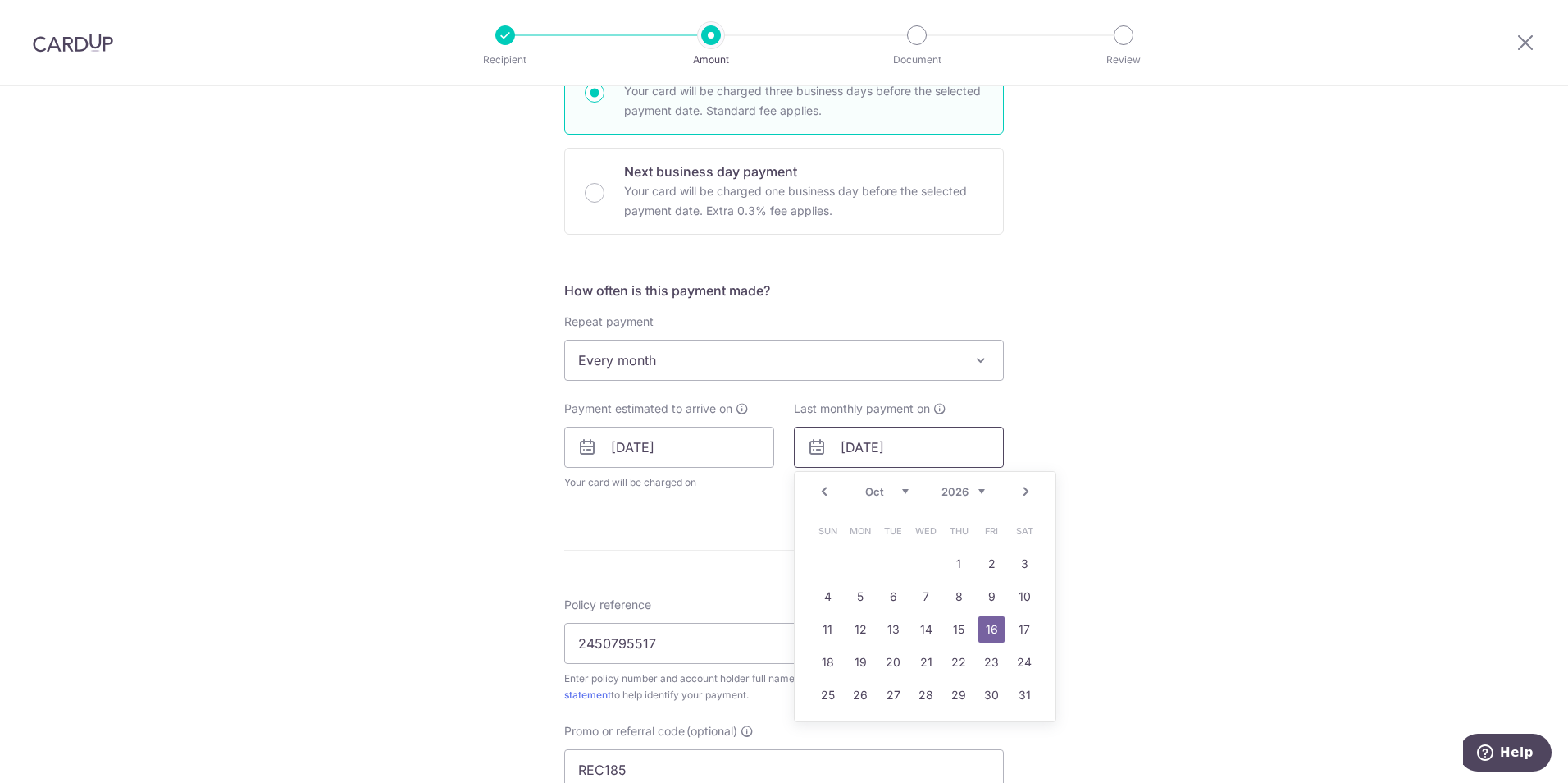
scroll to position [439, 0]
click at [824, 484] on link "Prev" at bounding box center [824, 492] width 20 height 20
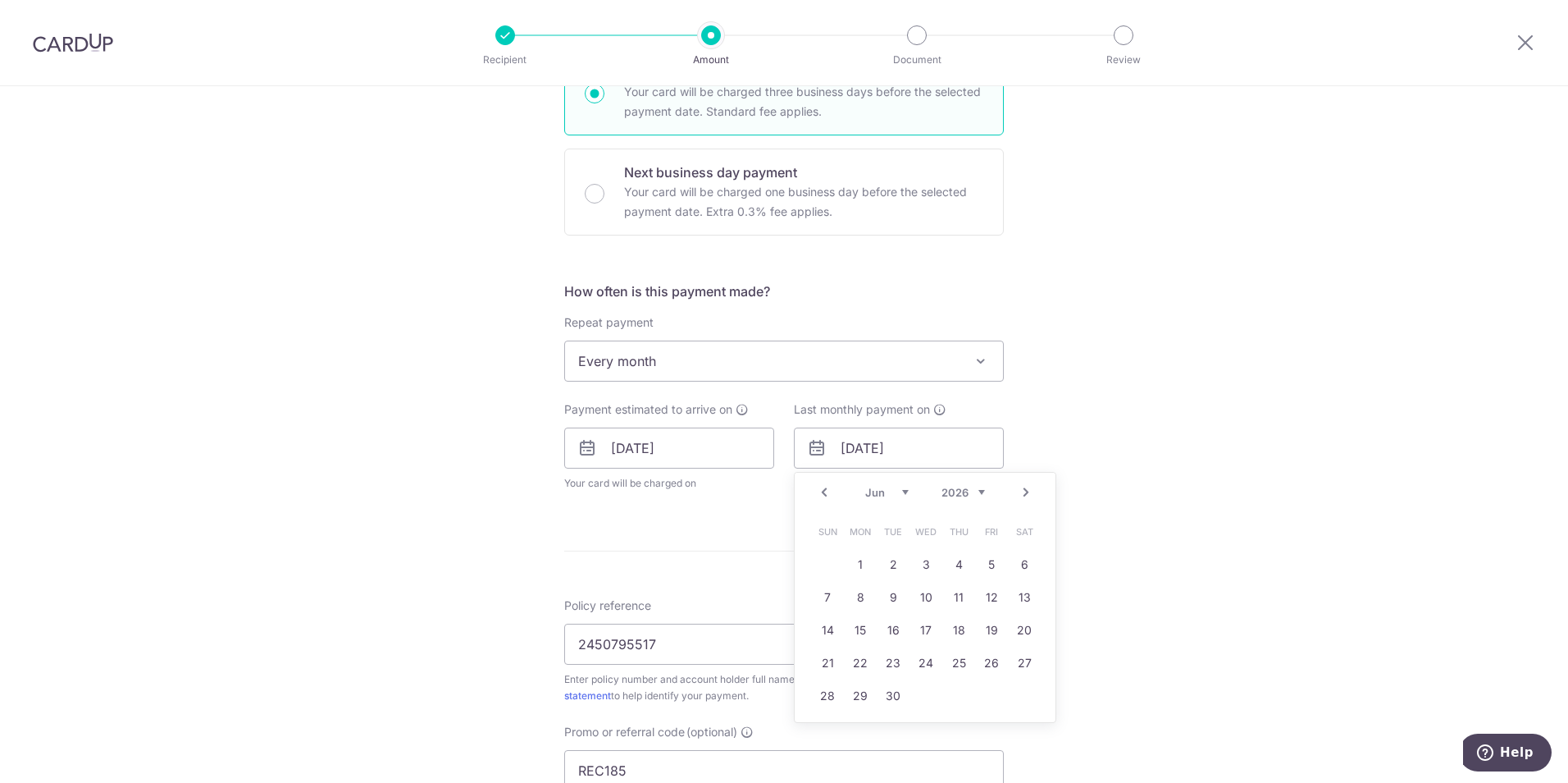
click at [824, 484] on link "Prev" at bounding box center [824, 492] width 20 height 20
click at [826, 565] on link "1" at bounding box center [828, 565] width 26 height 26
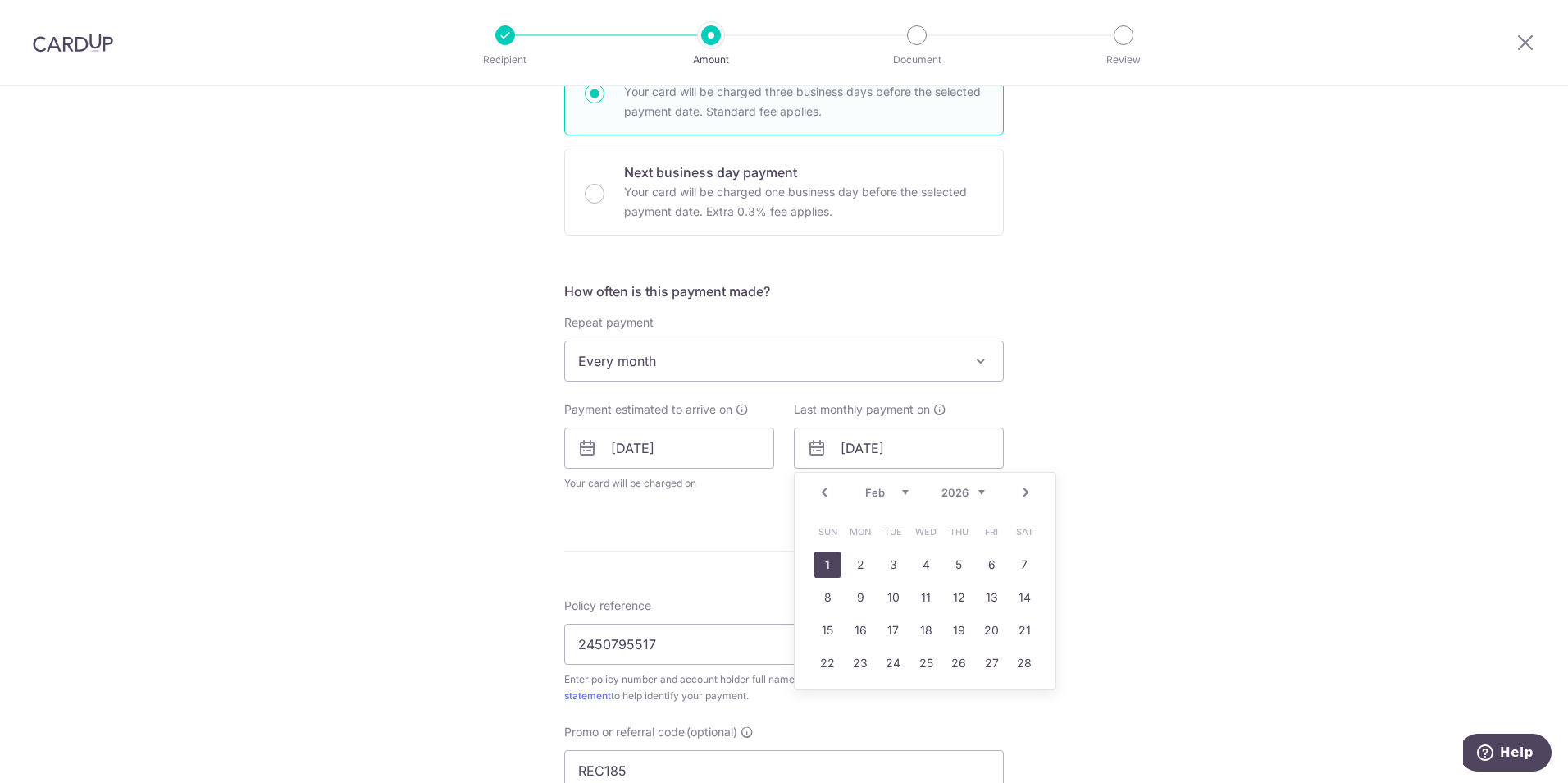
type input "01/02/2026"
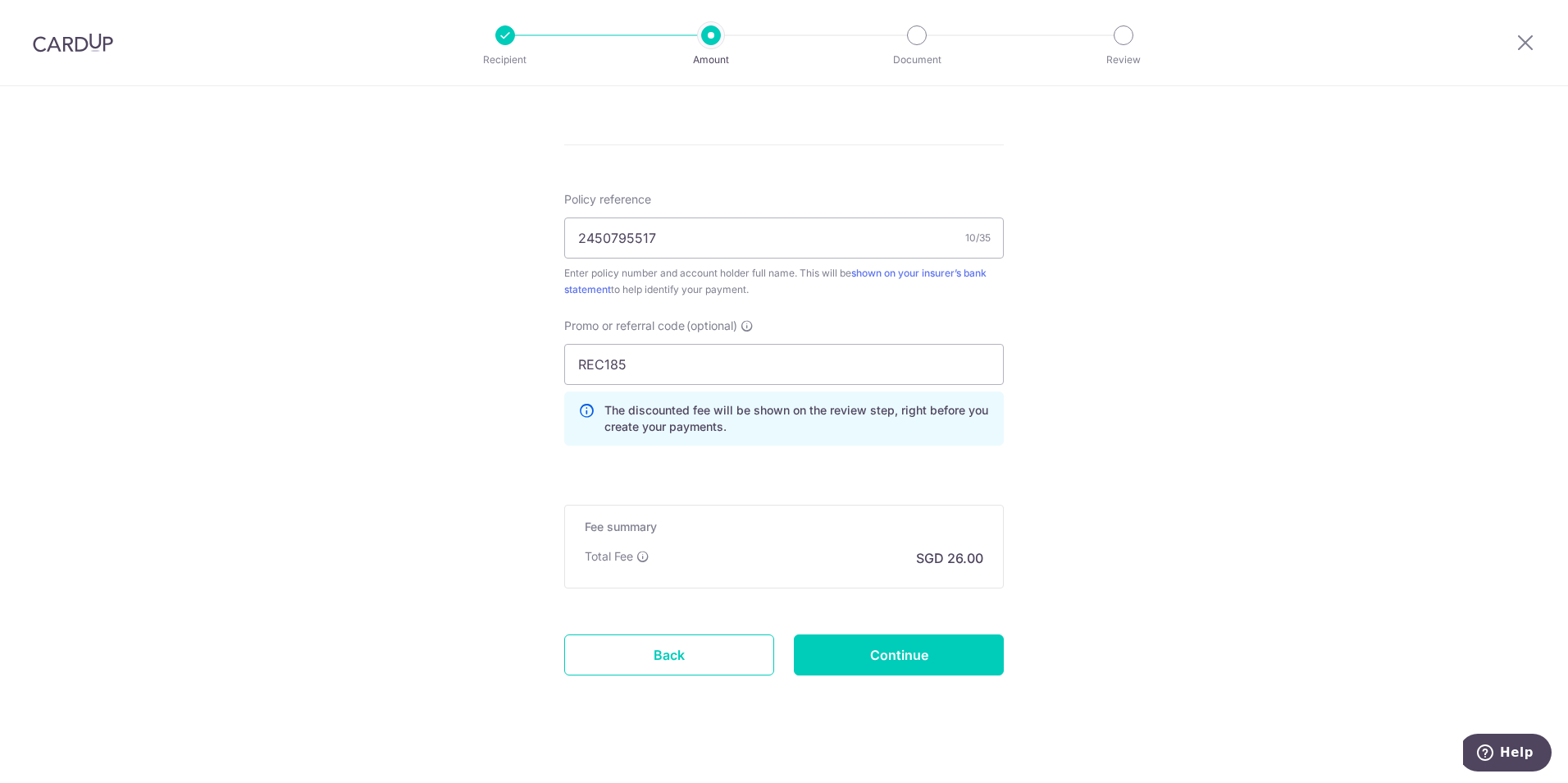
scroll to position [929, 0]
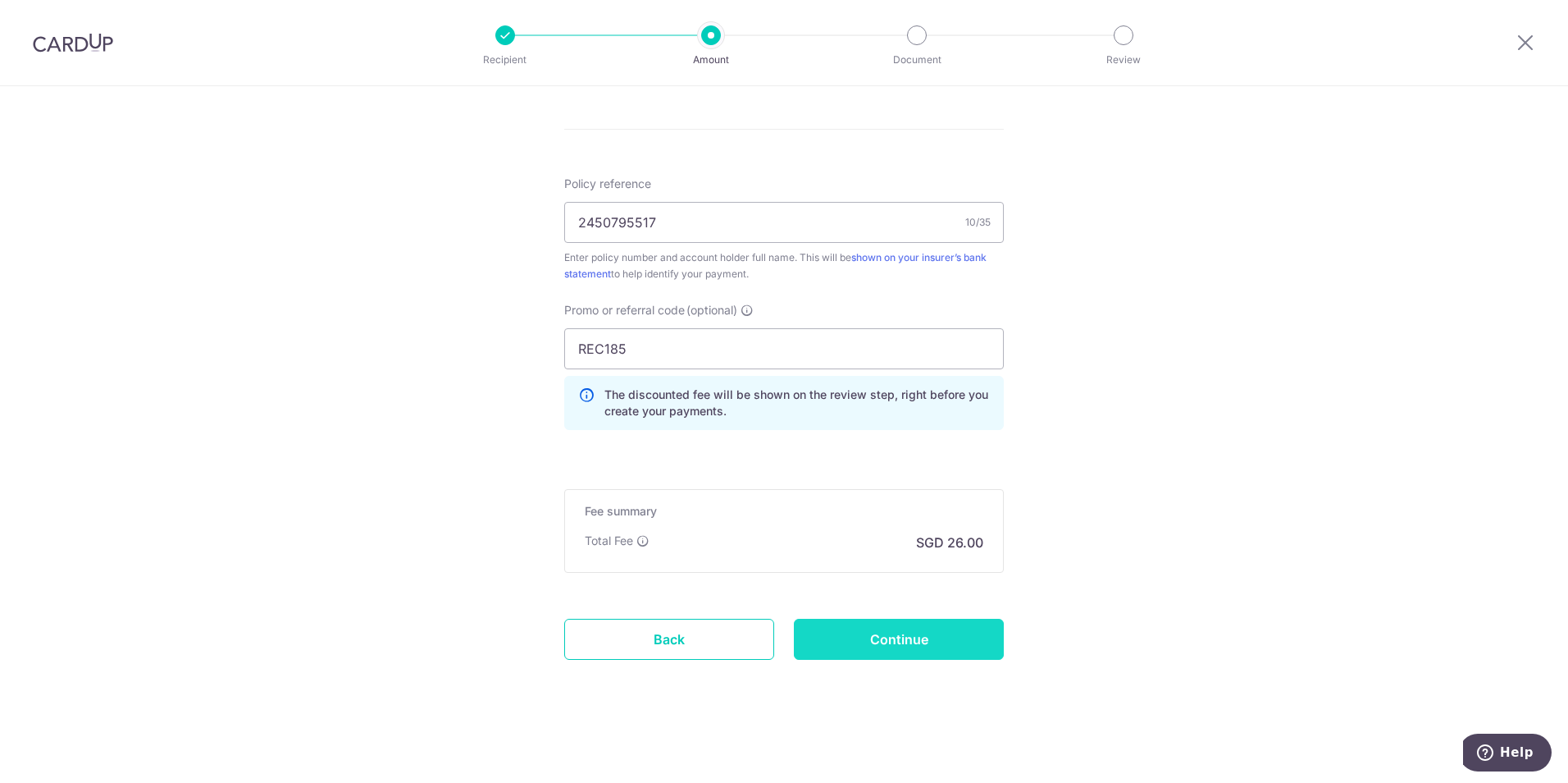
click at [907, 630] on input "Continue" at bounding box center [898, 640] width 210 height 41
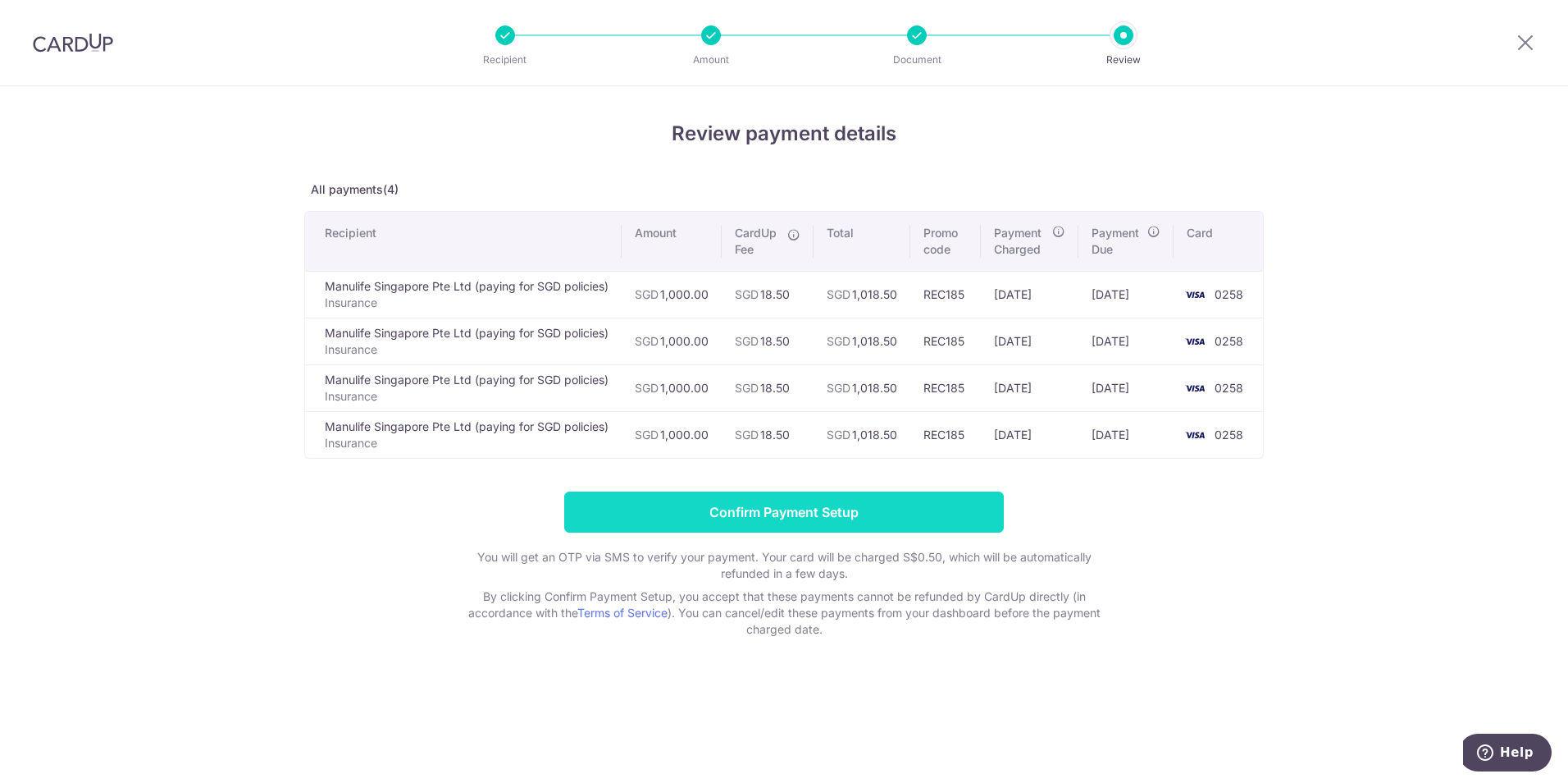
click at [859, 507] on input "Confirm Payment Setup" at bounding box center [784, 512] width 439 height 41
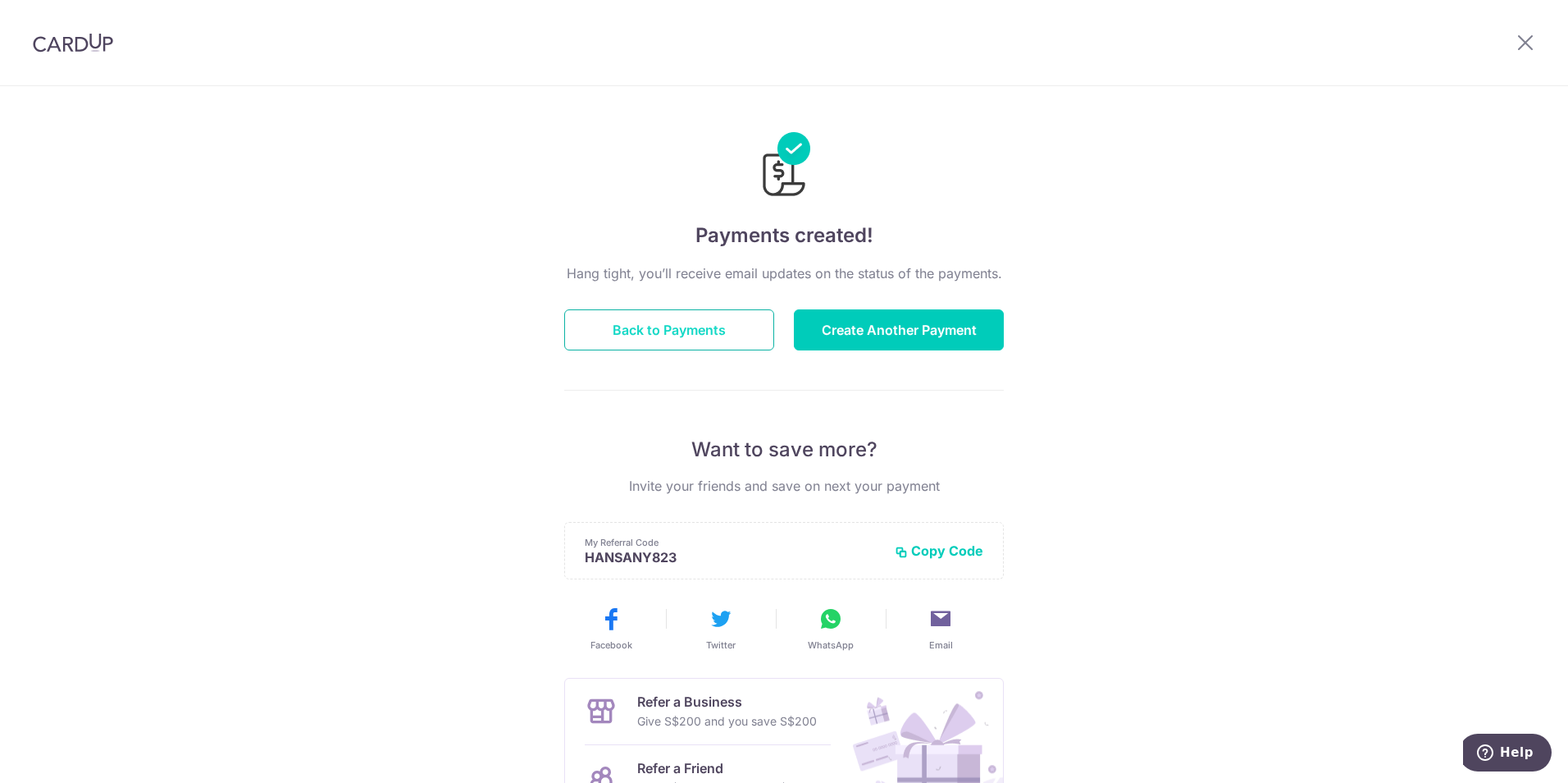
click at [687, 328] on button "Back to Payments" at bounding box center [669, 330] width 210 height 41
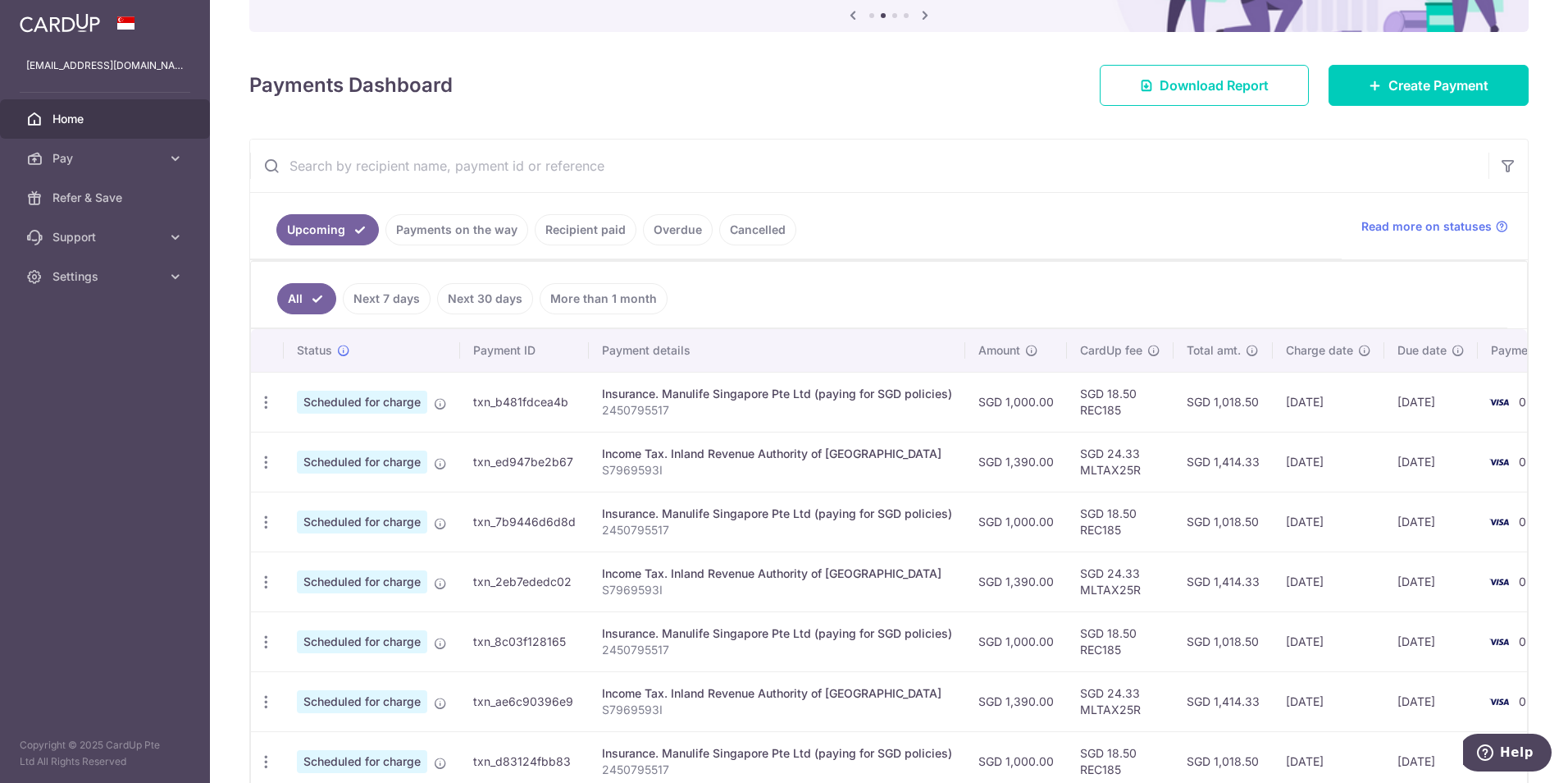
scroll to position [179, 0]
click at [1112, 471] on td "SGD 24.33 MLTAX25R" at bounding box center [1120, 461] width 106 height 60
click at [1109, 517] on td "SGD 18.50 REC185" at bounding box center [1120, 520] width 106 height 60
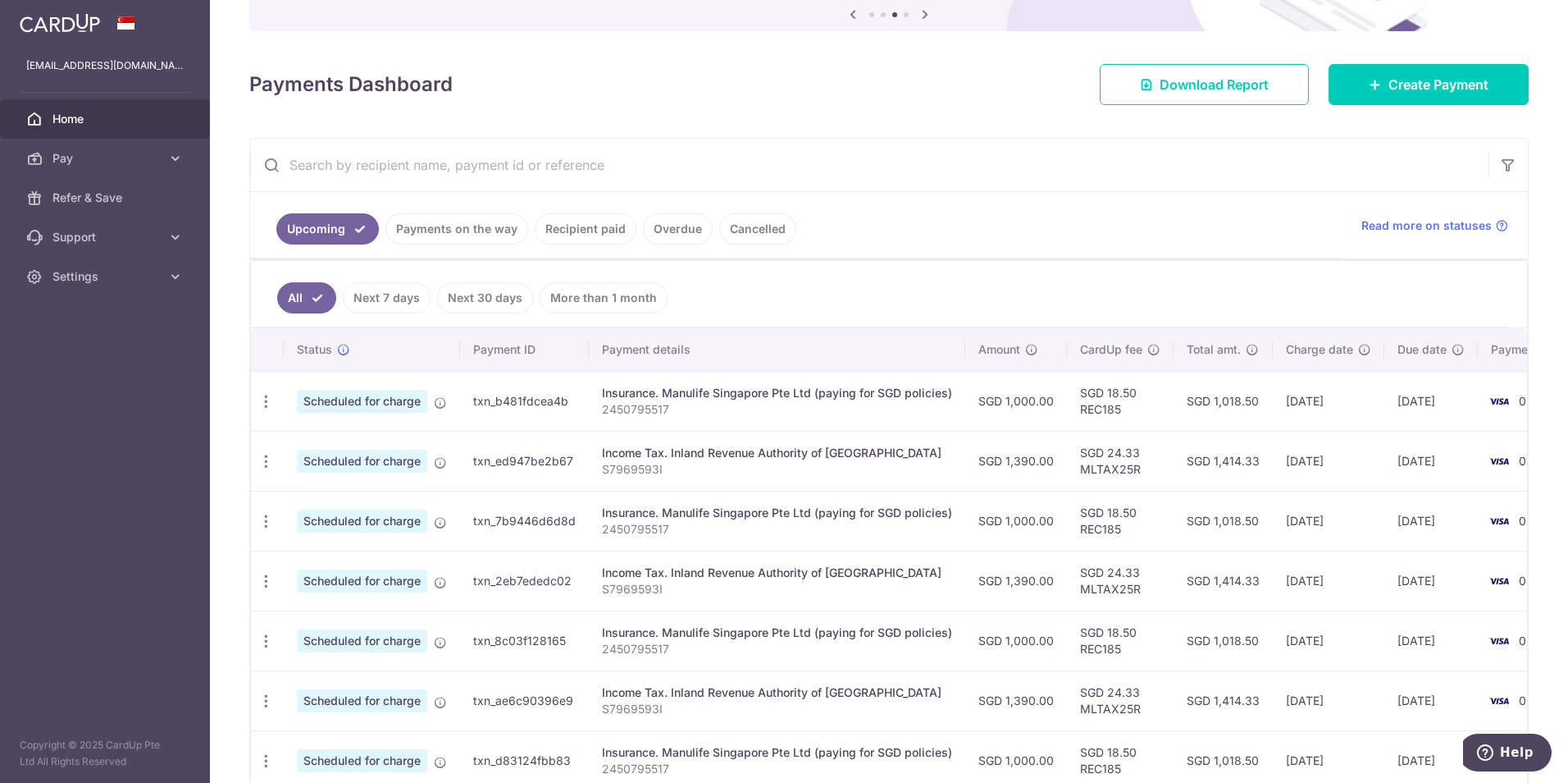
click at [1093, 409] on td "SGD 18.50 REC185" at bounding box center [1120, 401] width 106 height 60
click at [1103, 462] on td "SGD 24.33 MLTAX25R" at bounding box center [1120, 461] width 106 height 60
click at [1105, 518] on td "SGD 18.50 REC185" at bounding box center [1120, 520] width 106 height 60
click at [1117, 587] on td "SGD 24.33 MLTAX25R" at bounding box center [1120, 581] width 106 height 60
click at [1121, 656] on td "SGD 18.50 REC185" at bounding box center [1120, 641] width 106 height 60
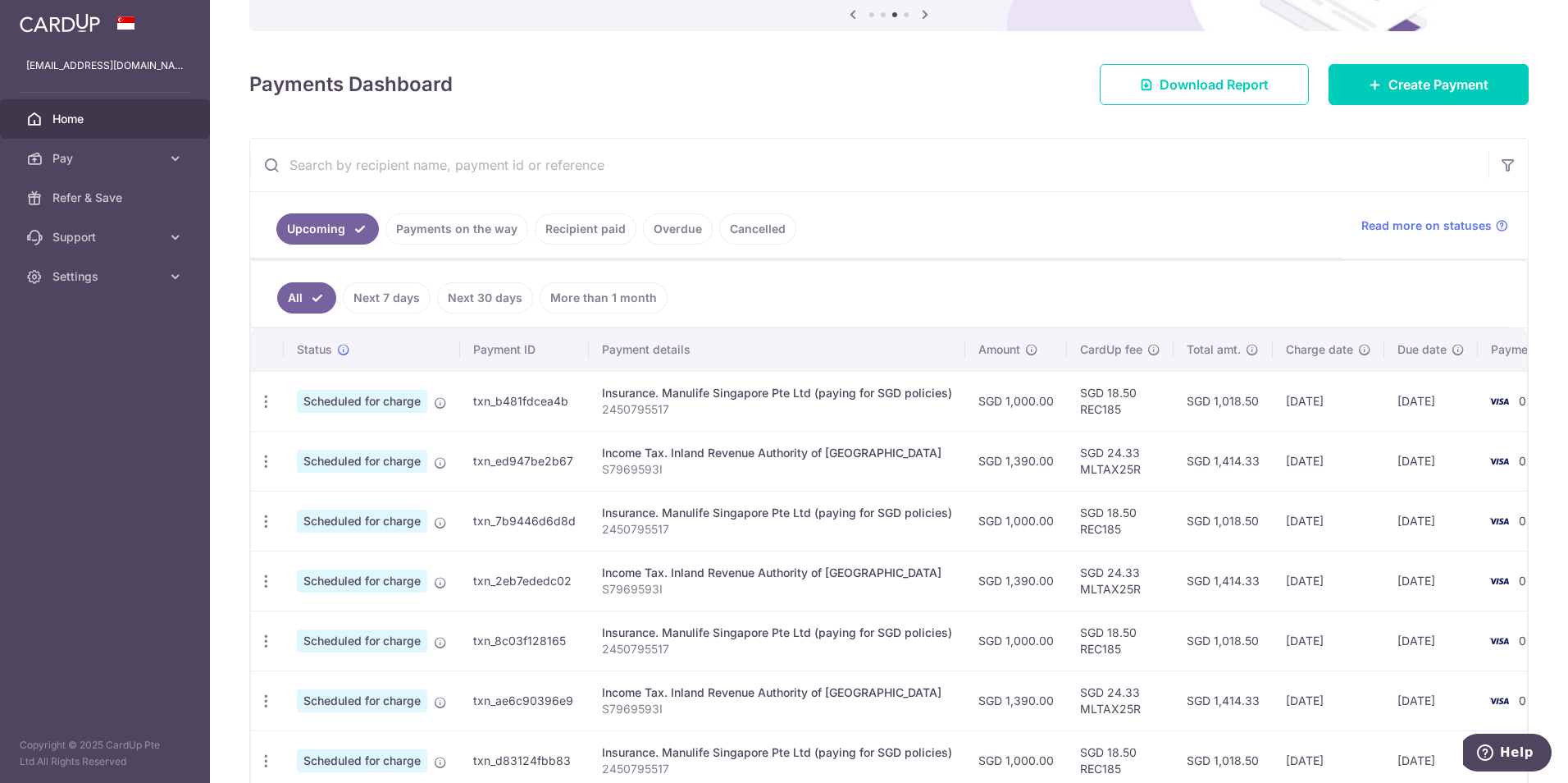
click at [1121, 694] on td "SGD 24.33 MLTAX25R" at bounding box center [1120, 700] width 106 height 60
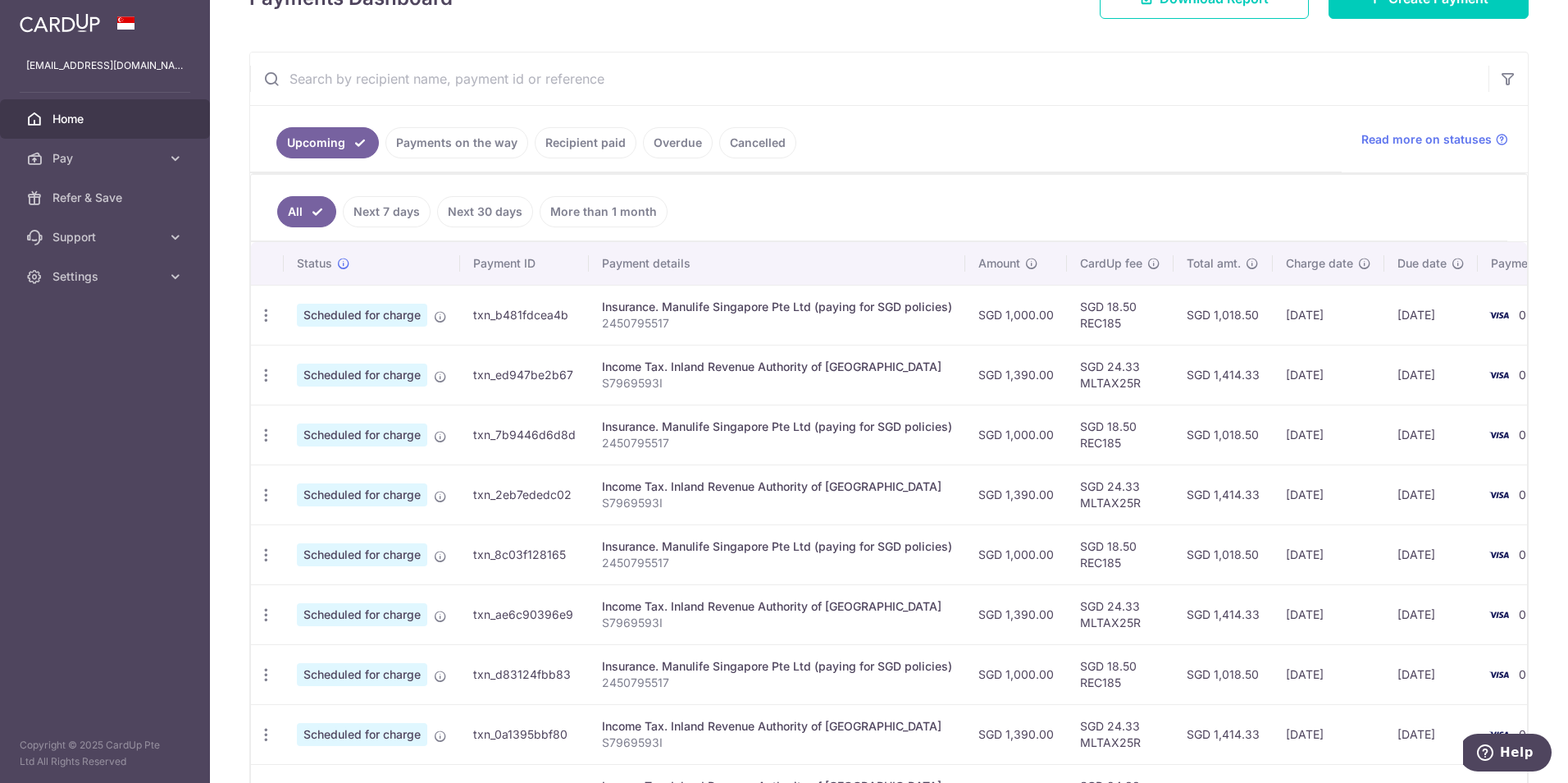
scroll to position [266, 0]
click at [1115, 679] on td "SGD 18.50 REC185" at bounding box center [1120, 674] width 106 height 60
click at [1115, 738] on td "SGD 24.33 MLTAX25R" at bounding box center [1120, 733] width 106 height 60
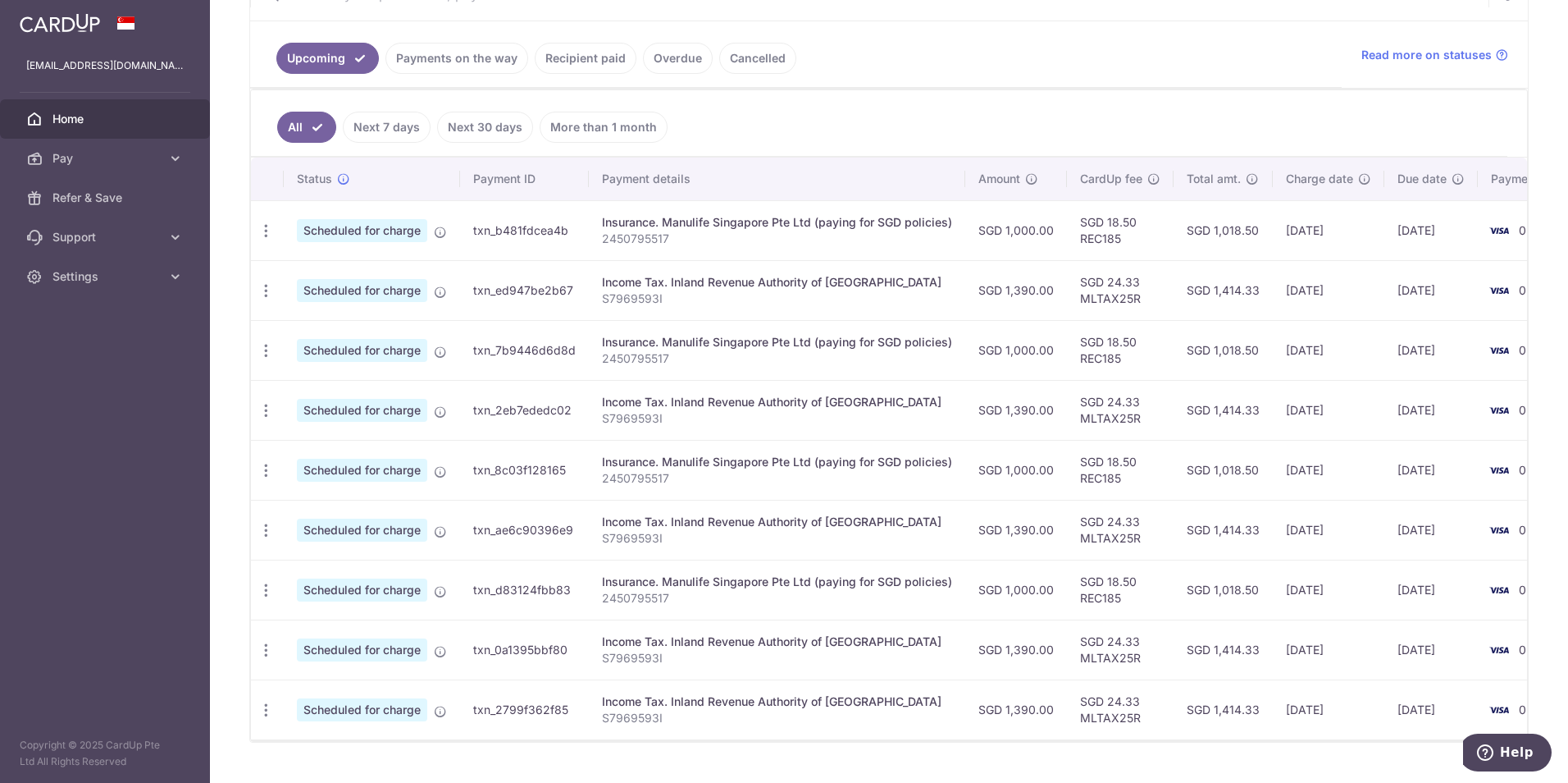
click at [1108, 711] on td "SGD 24.33 MLTAX25R" at bounding box center [1120, 710] width 106 height 60
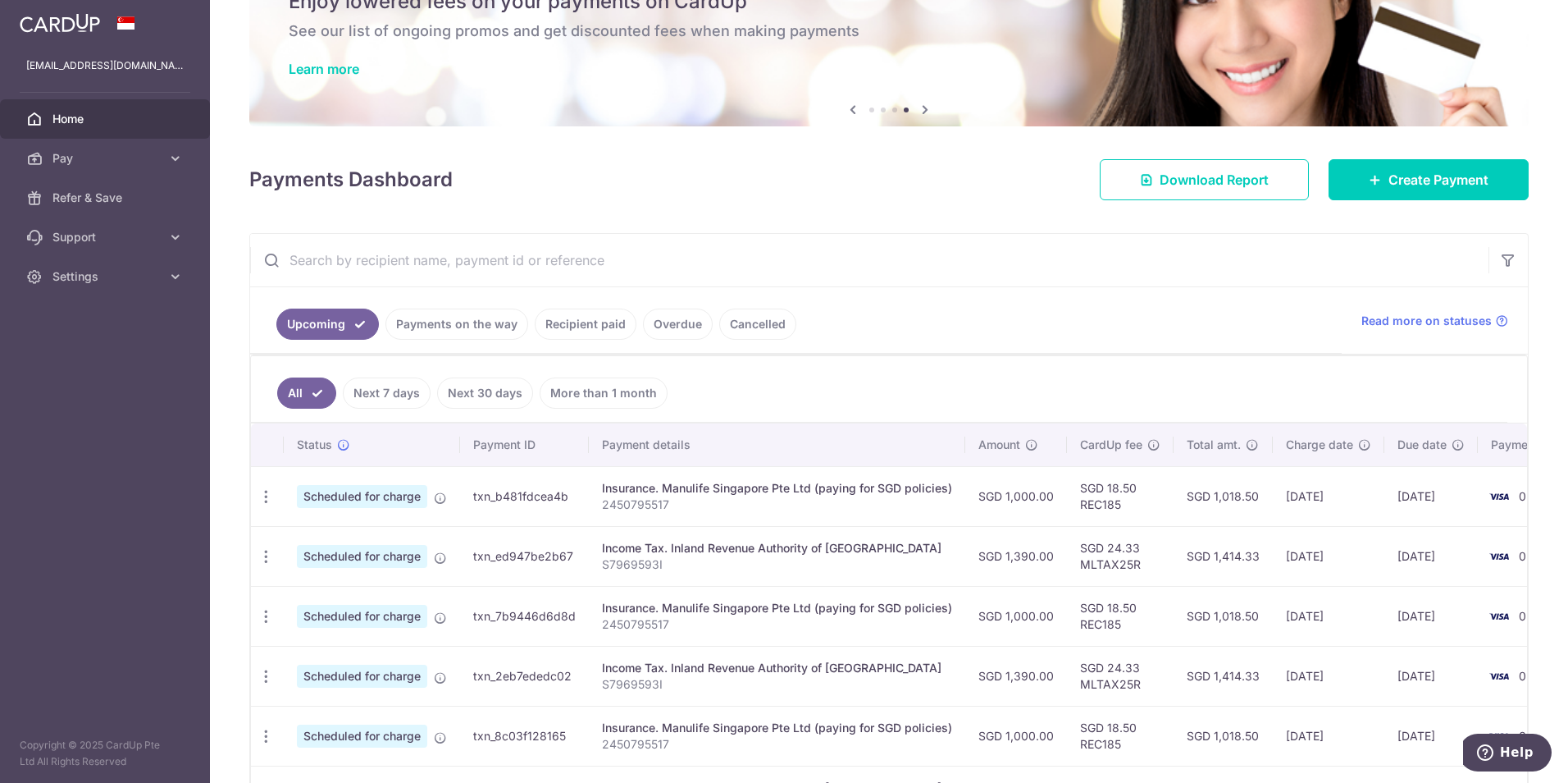
scroll to position [0, 0]
